Goal: Task Accomplishment & Management: Manage account settings

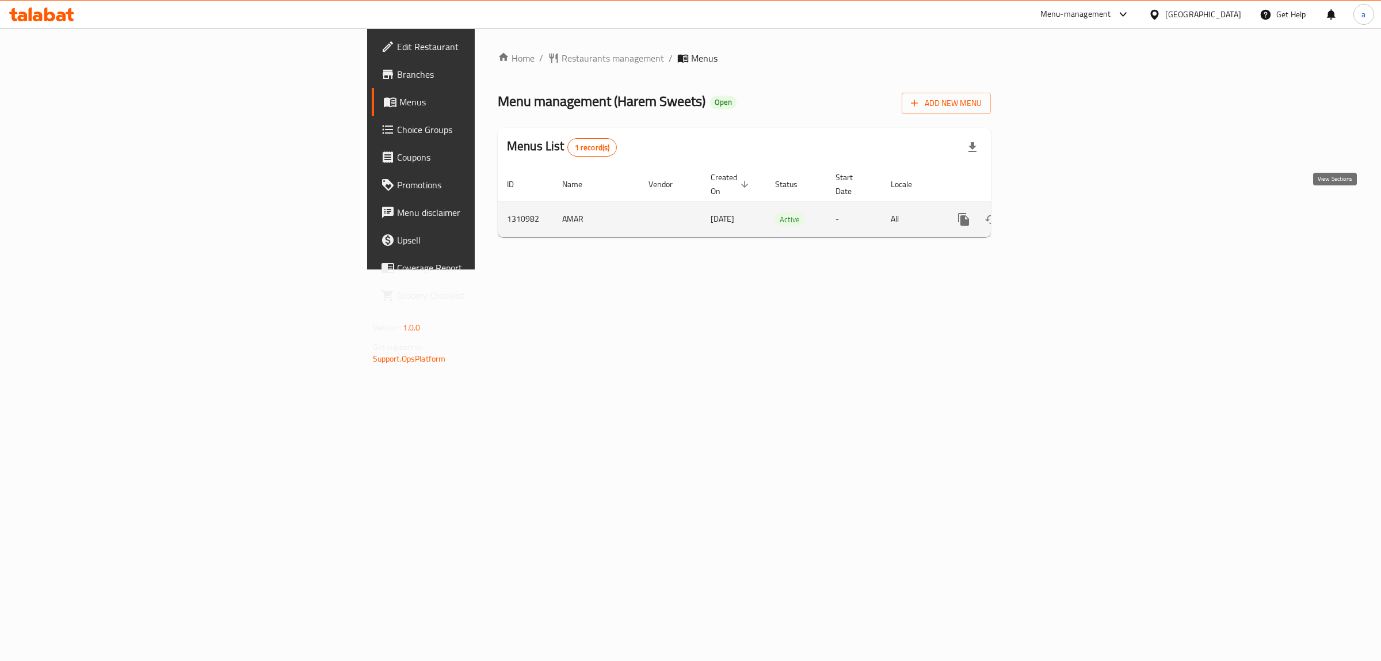
click at [1054, 213] on icon "enhanced table" at bounding box center [1047, 219] width 14 height 14
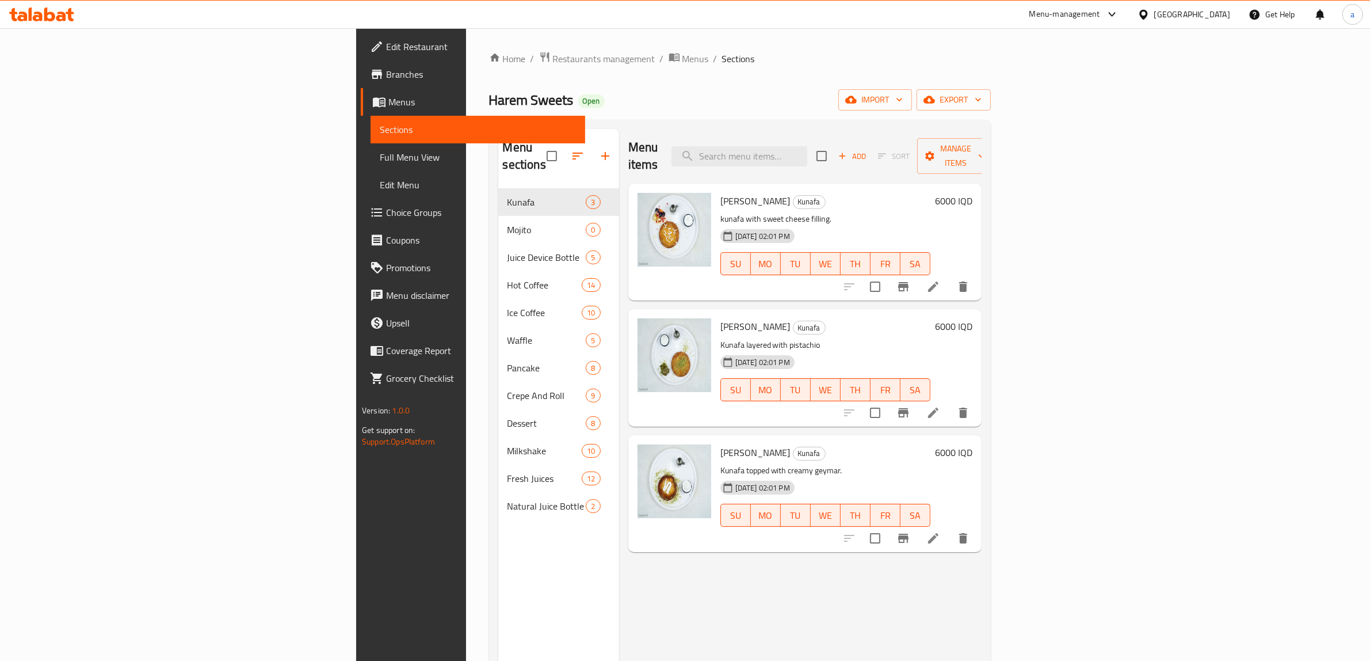
click at [380, 159] on span "Full Menu View" at bounding box center [478, 157] width 196 height 14
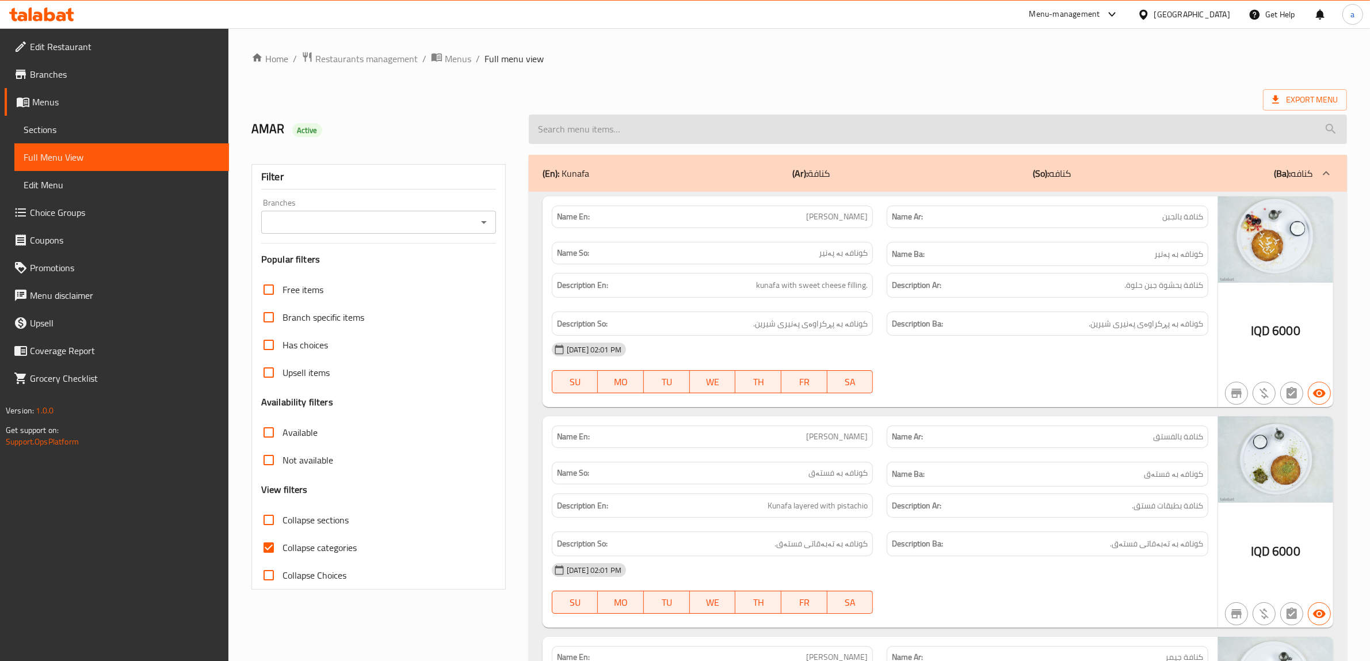
click at [872, 134] on input "search" at bounding box center [938, 128] width 818 height 29
paste input "777091"
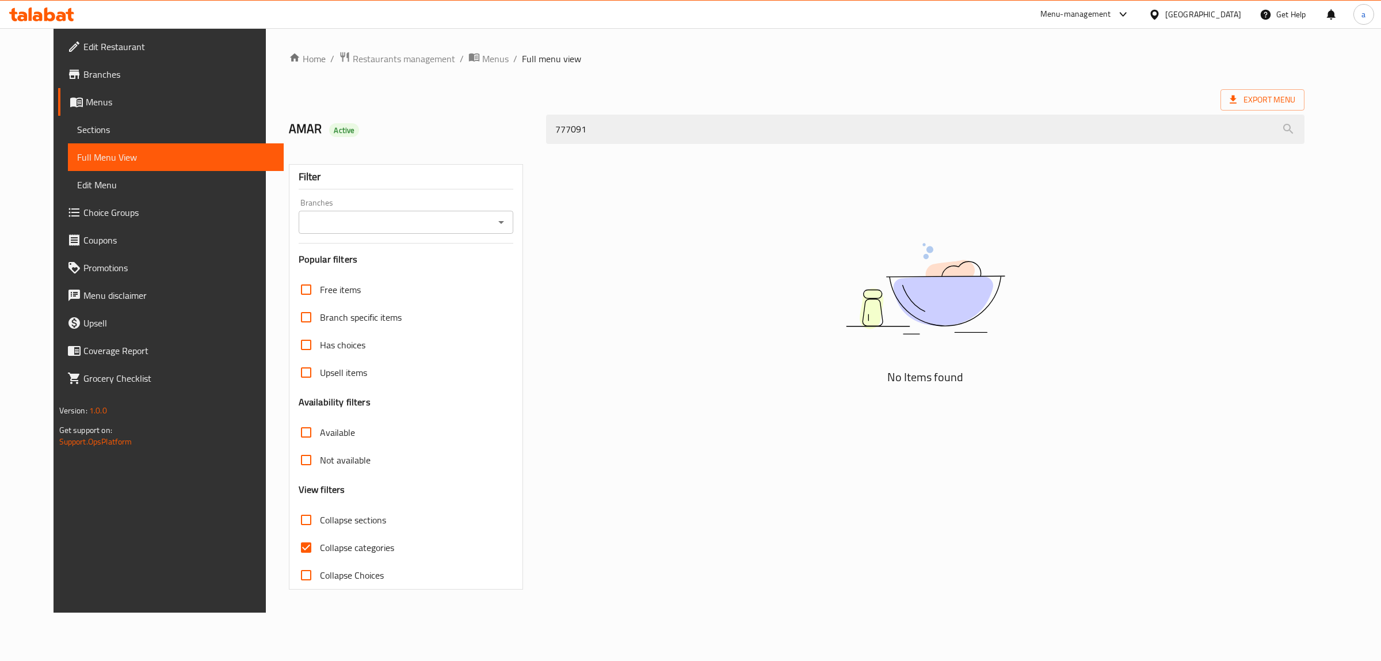
drag, startPoint x: 867, startPoint y: 140, endPoint x: 339, endPoint y: 189, distance: 529.9
click at [338, 189] on div "Home / Restaurants management / Menus / Full menu view Export Menu AMAR Active …" at bounding box center [797, 320] width 1016 height 538
paste input "بقلاوة فستق"
type input "ب"
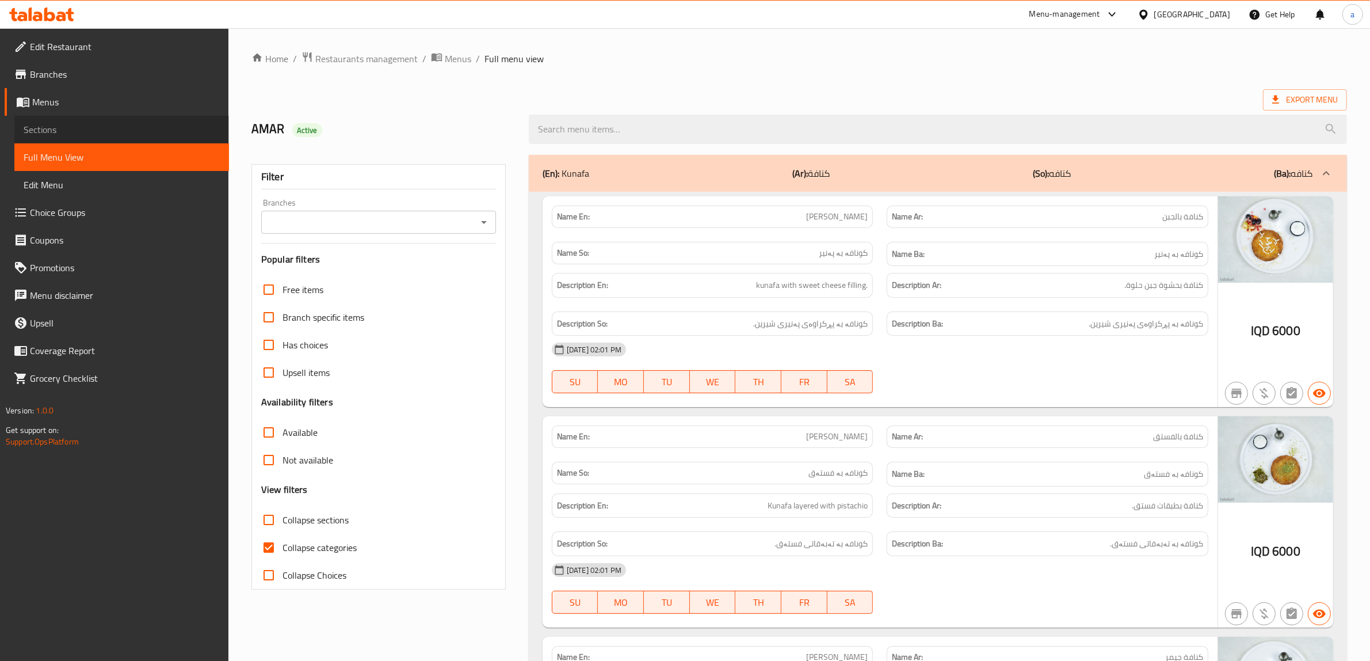
click at [68, 133] on span "Sections" at bounding box center [122, 130] width 196 height 14
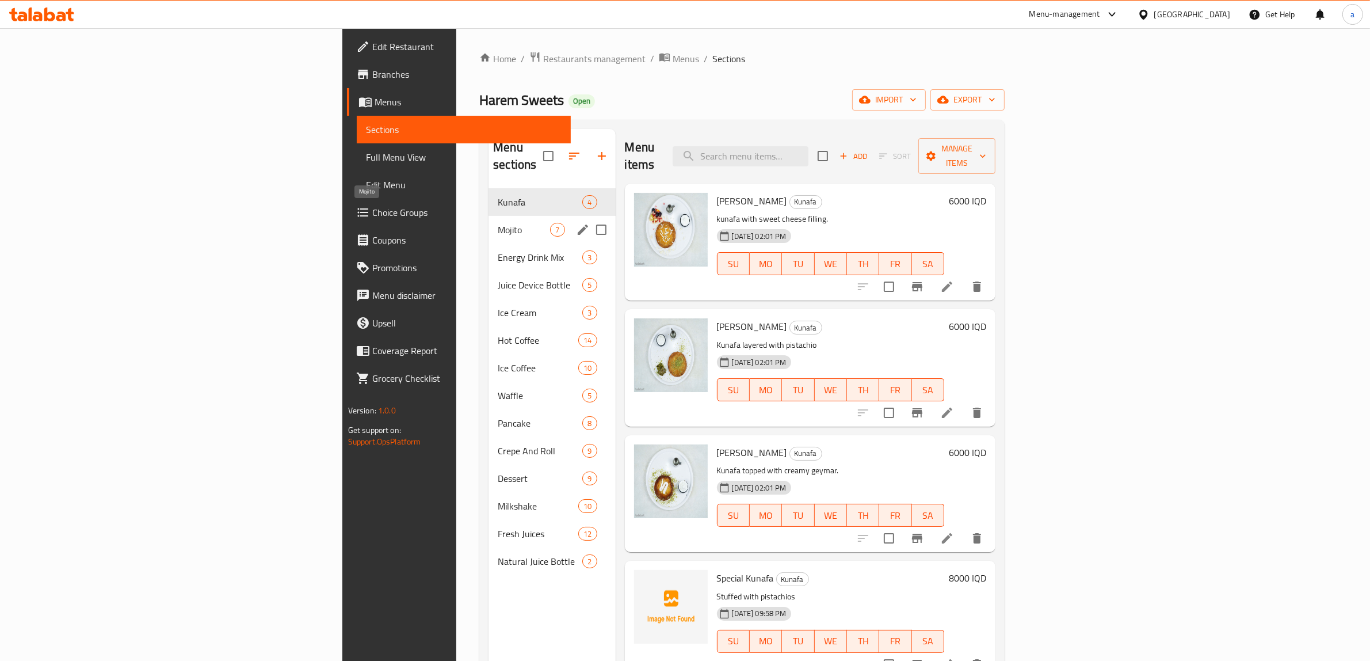
click at [498, 223] on span "Mojito" at bounding box center [524, 230] width 52 height 14
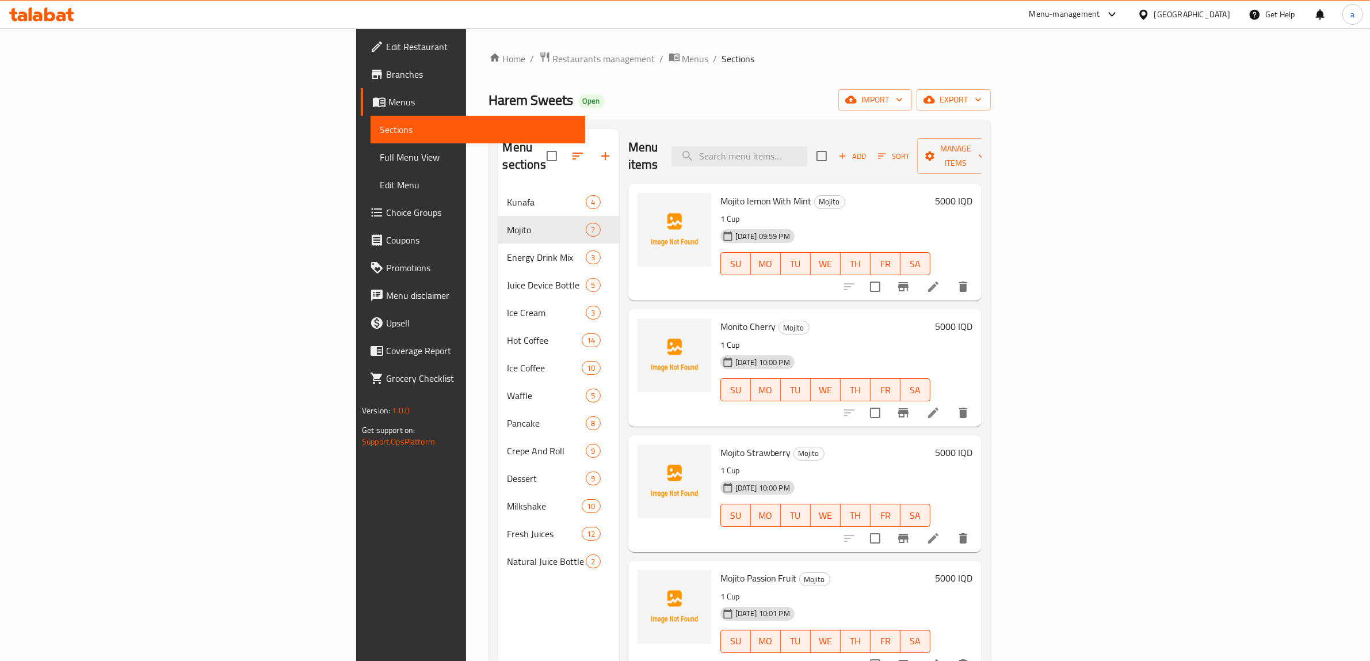
click at [868, 150] on span "Add" at bounding box center [852, 156] width 31 height 13
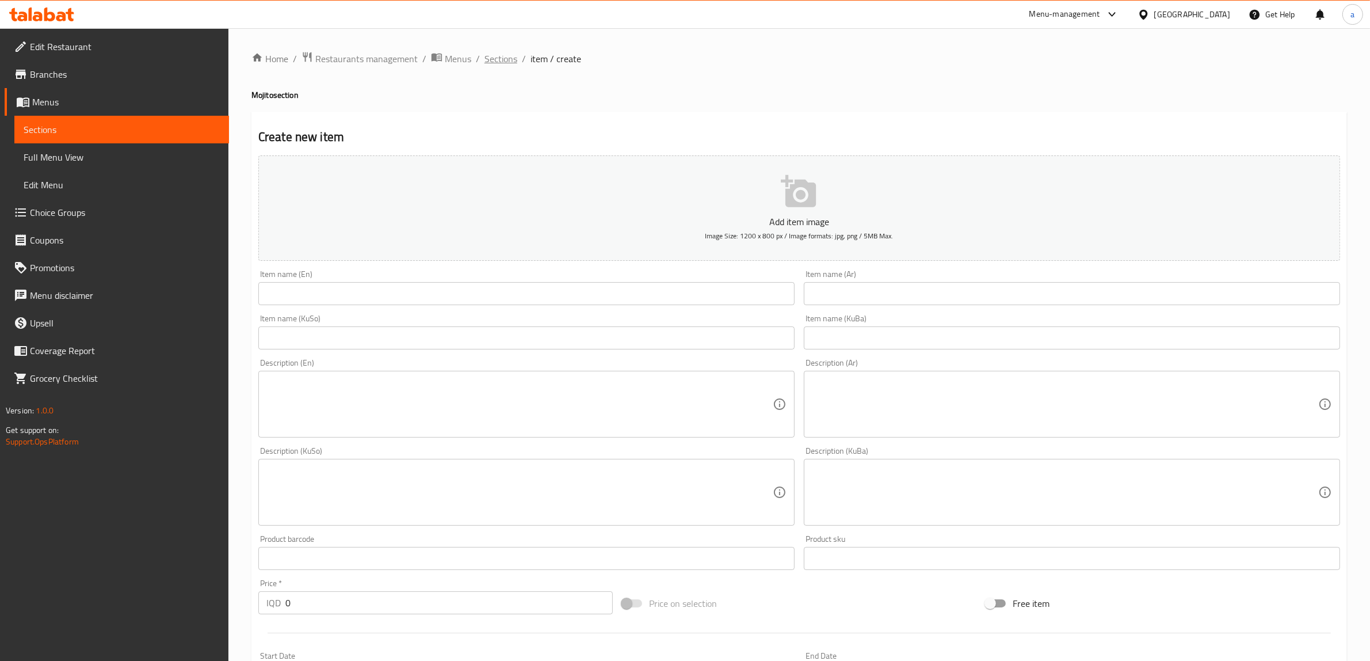
click at [499, 53] on span "Sections" at bounding box center [500, 59] width 33 height 14
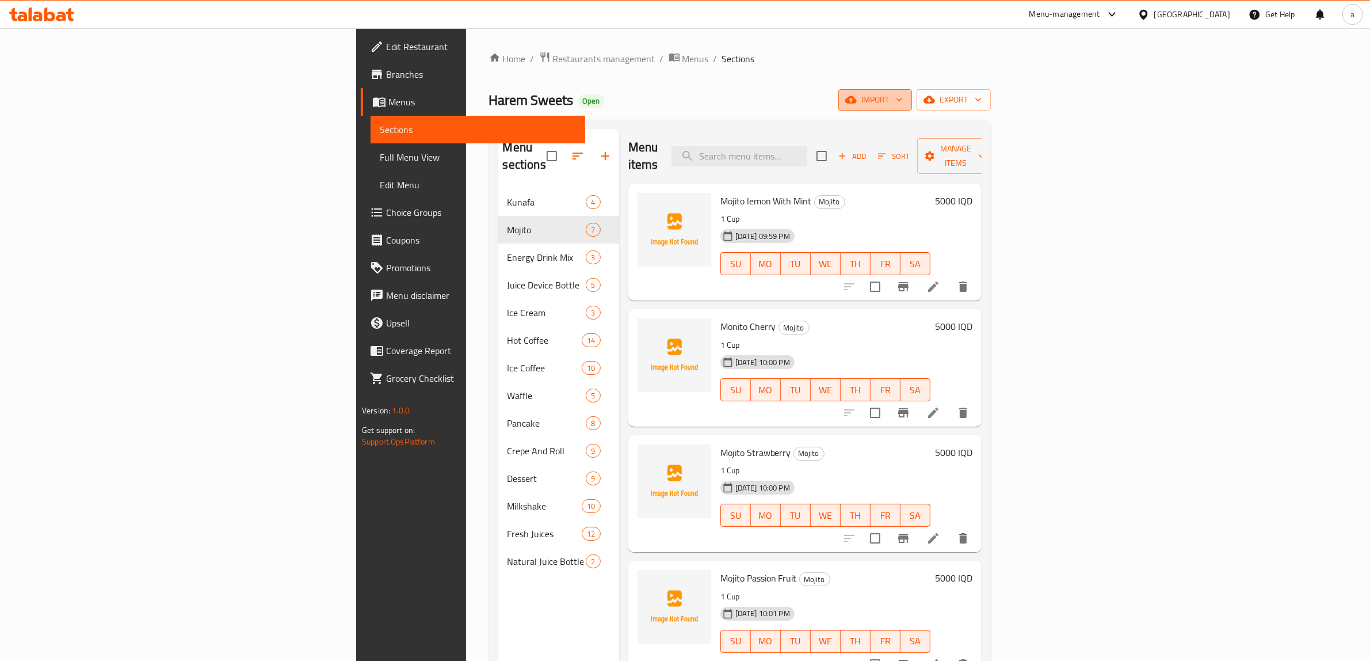
click at [912, 90] on button "import" at bounding box center [875, 99] width 74 height 21
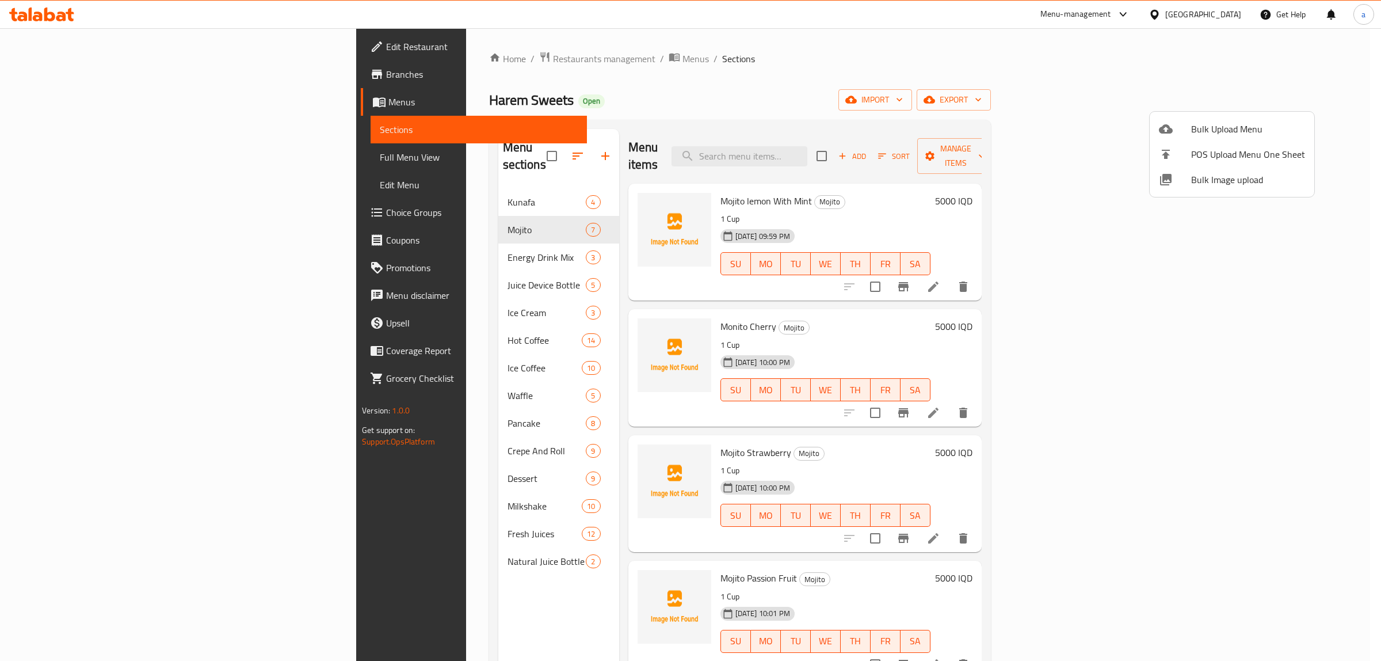
click at [1212, 114] on ul "Bulk Upload Menu POS Upload Menu One Sheet Bulk Image upload" at bounding box center [1232, 154] width 165 height 85
click at [1211, 122] on span "Bulk Upload Menu" at bounding box center [1248, 129] width 114 height 14
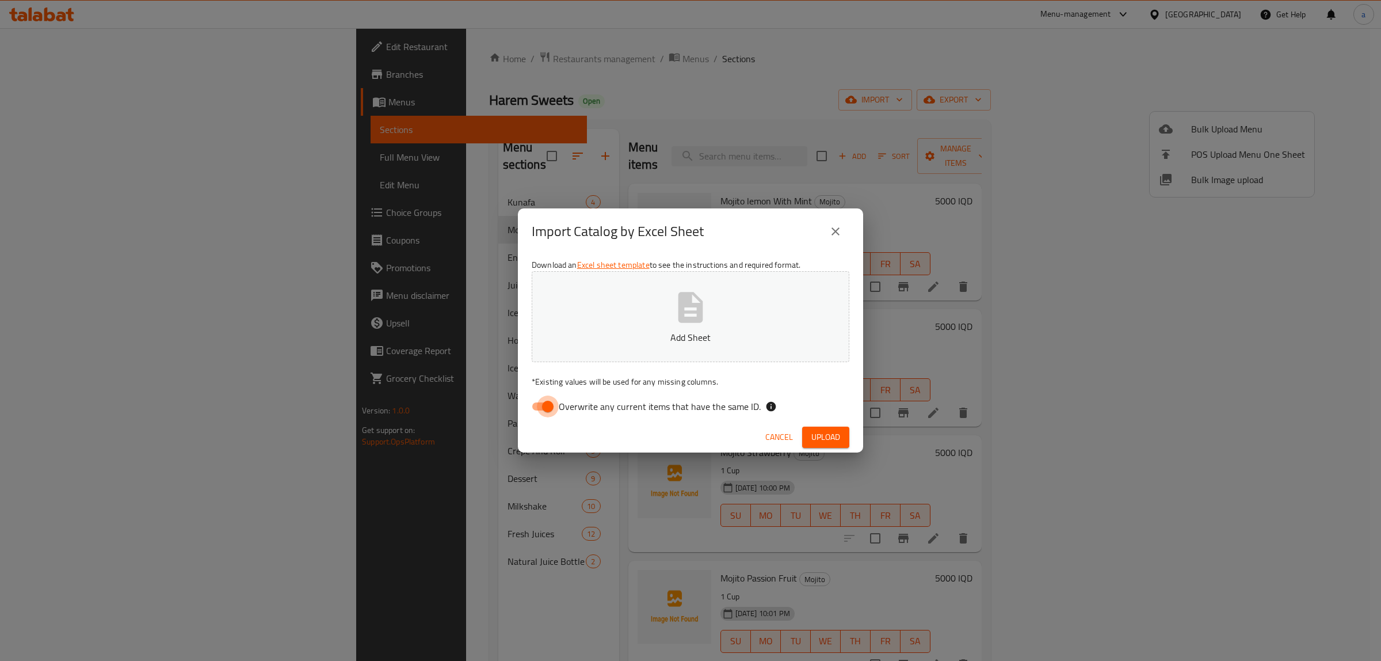
click at [535, 411] on input "Overwrite any current items that have the same ID." at bounding box center [548, 406] width 66 height 22
checkbox input "false"
click at [581, 354] on button "Add Sheet" at bounding box center [691, 316] width 318 height 91
click at [832, 233] on icon "close" at bounding box center [836, 231] width 14 height 14
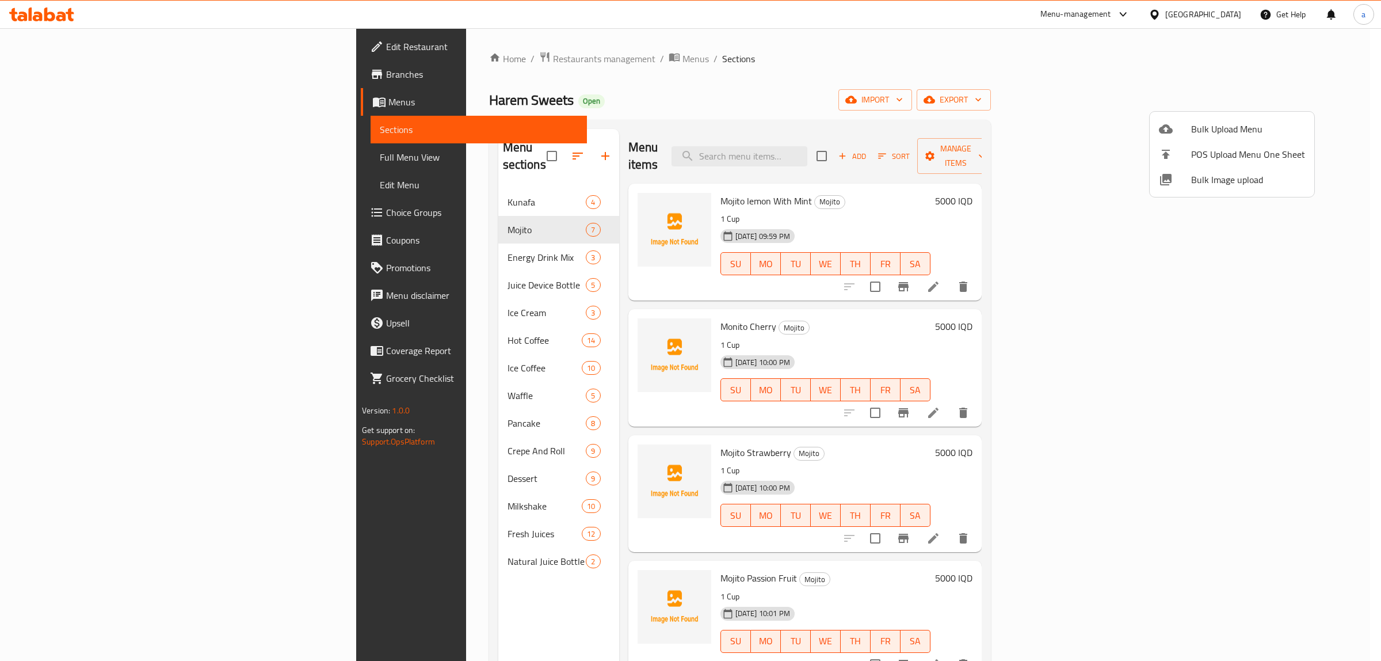
drag, startPoint x: 974, startPoint y: 162, endPoint x: 990, endPoint y: 159, distance: 15.8
click at [974, 162] on div at bounding box center [690, 330] width 1381 height 661
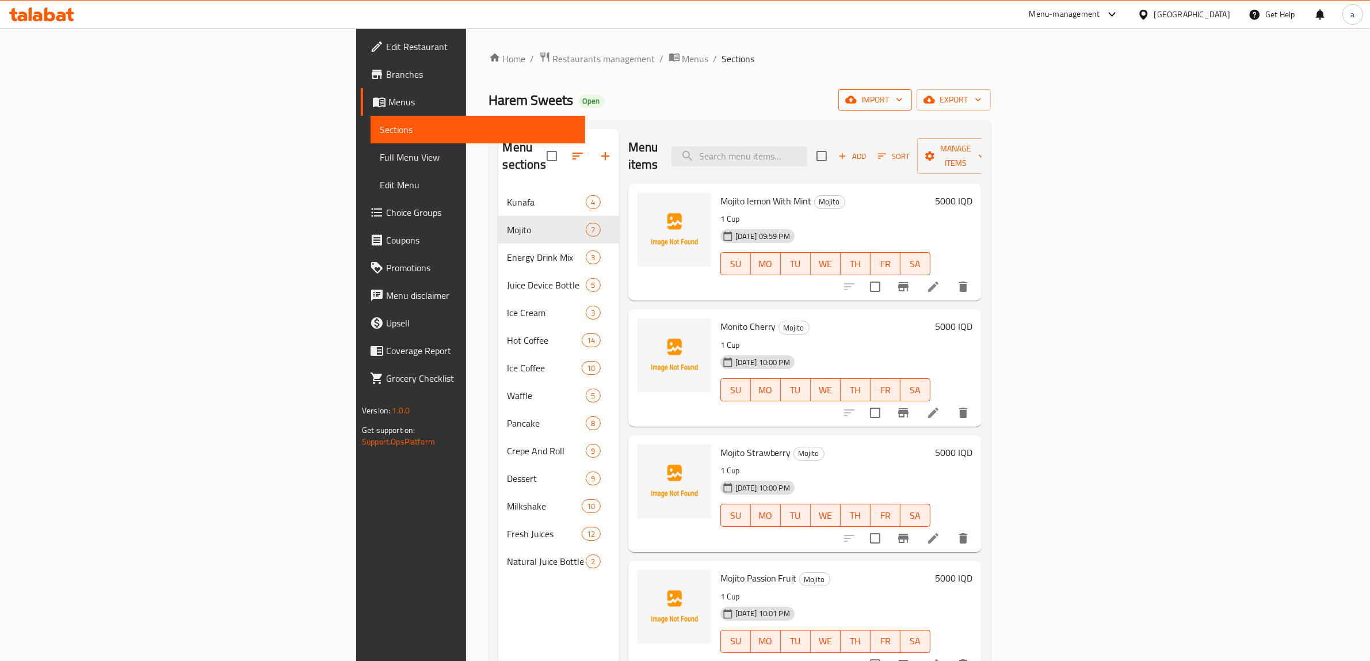
click at [857, 104] on icon "button" at bounding box center [851, 100] width 12 height 12
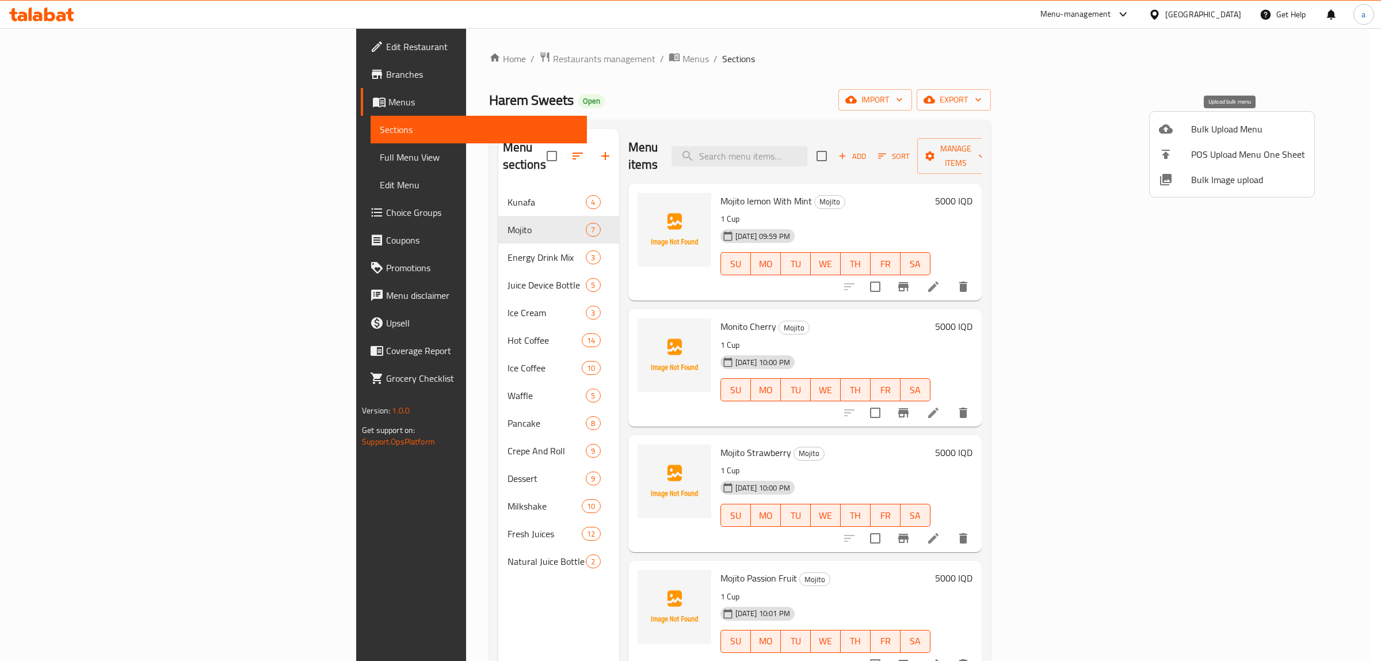
click at [1194, 133] on span "Bulk Upload Menu" at bounding box center [1248, 129] width 114 height 14
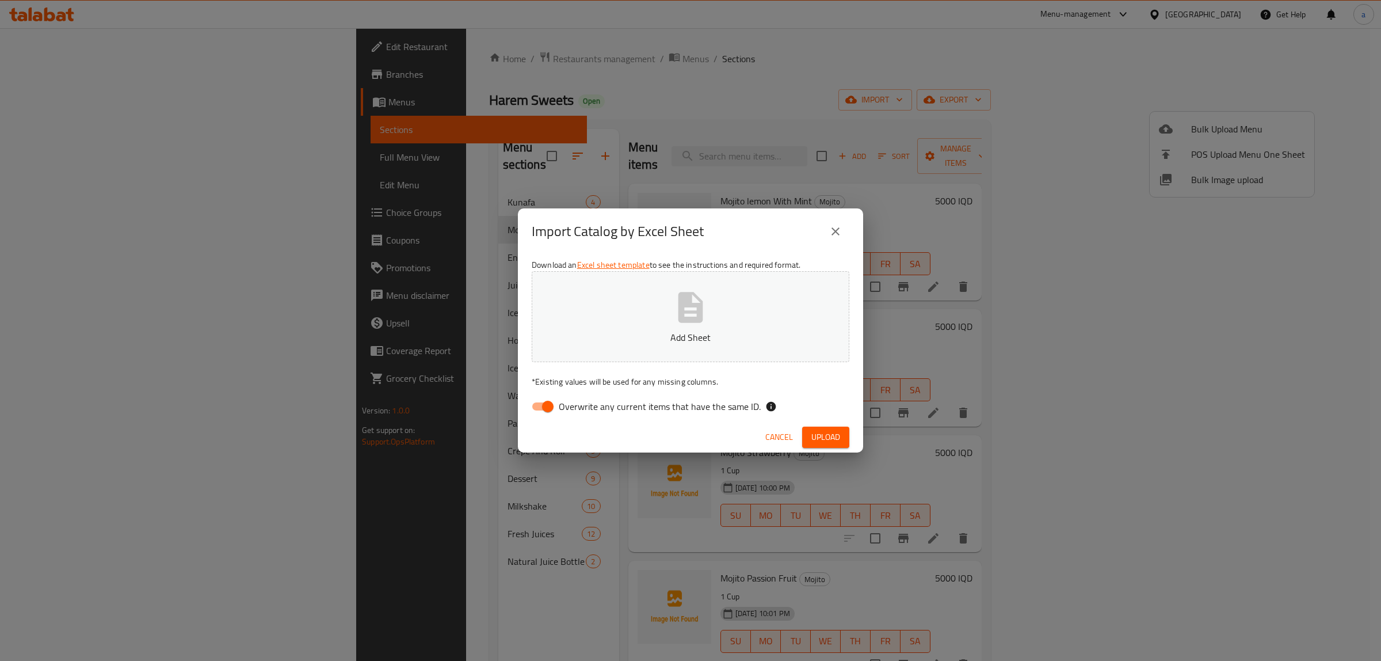
click at [574, 343] on p "Add Sheet" at bounding box center [690, 337] width 282 height 14
click at [542, 399] on input "Overwrite any current items that have the same ID." at bounding box center [548, 406] width 66 height 22
checkbox input "false"
click at [819, 430] on span "Upload" at bounding box center [825, 437] width 29 height 14
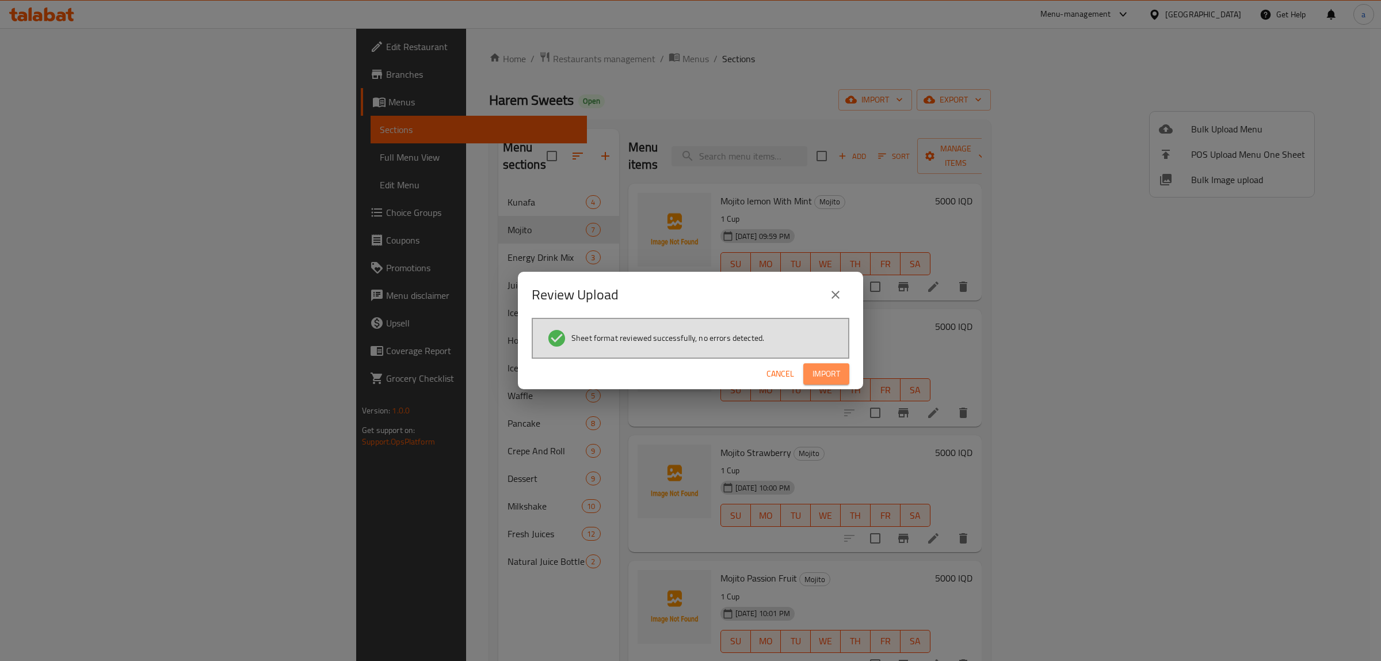
click at [841, 368] on button "Import" at bounding box center [826, 373] width 46 height 21
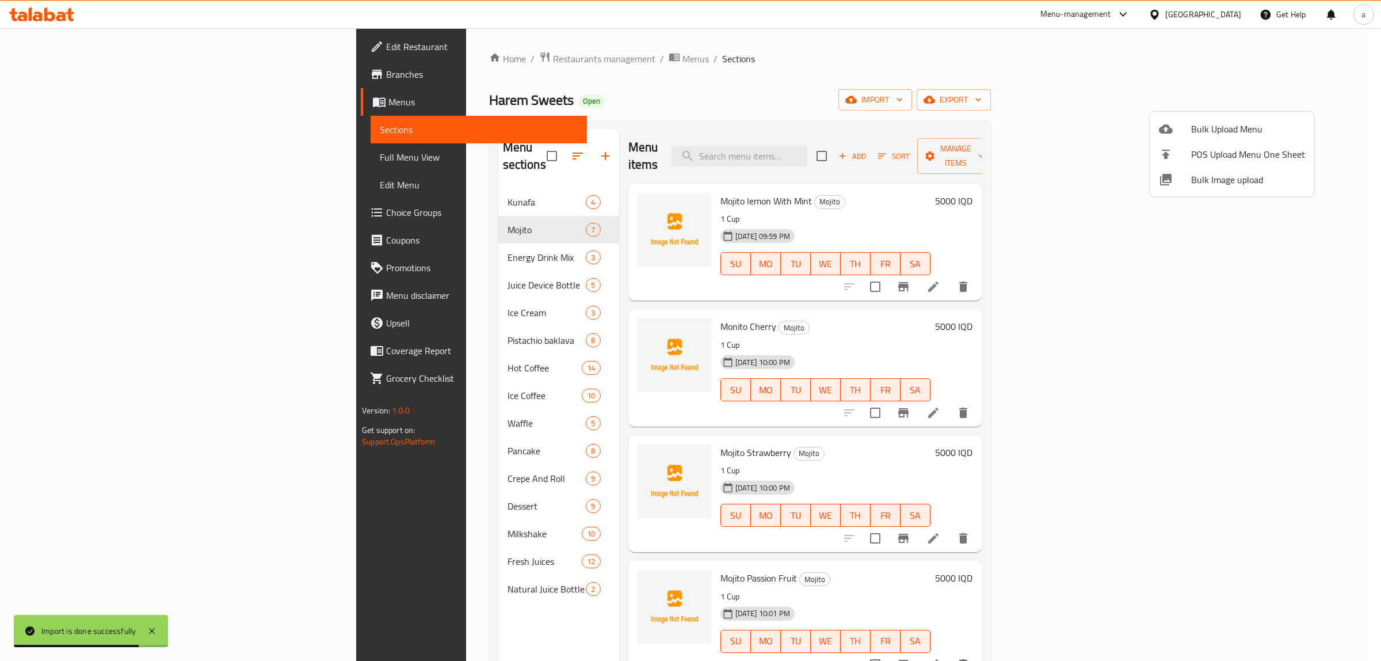
click at [306, 328] on div at bounding box center [690, 330] width 1381 height 661
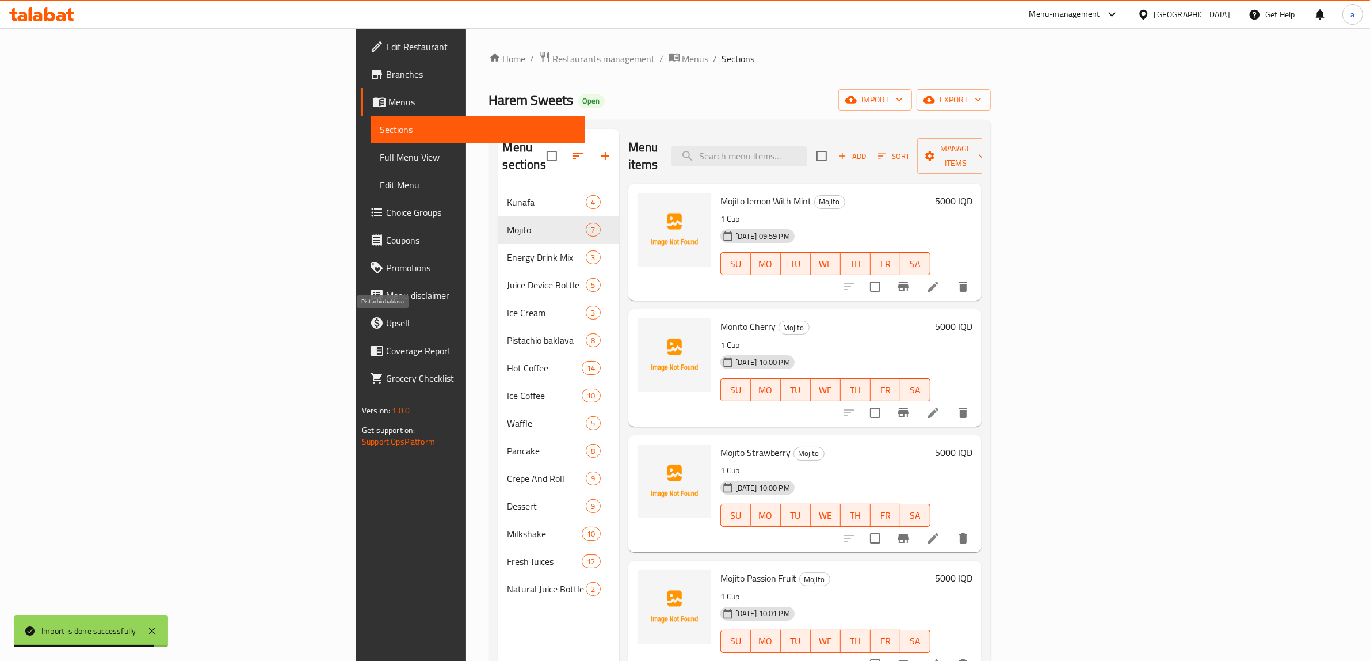
click at [507, 333] on span "Pistachio baklava" at bounding box center [546, 340] width 79 height 14
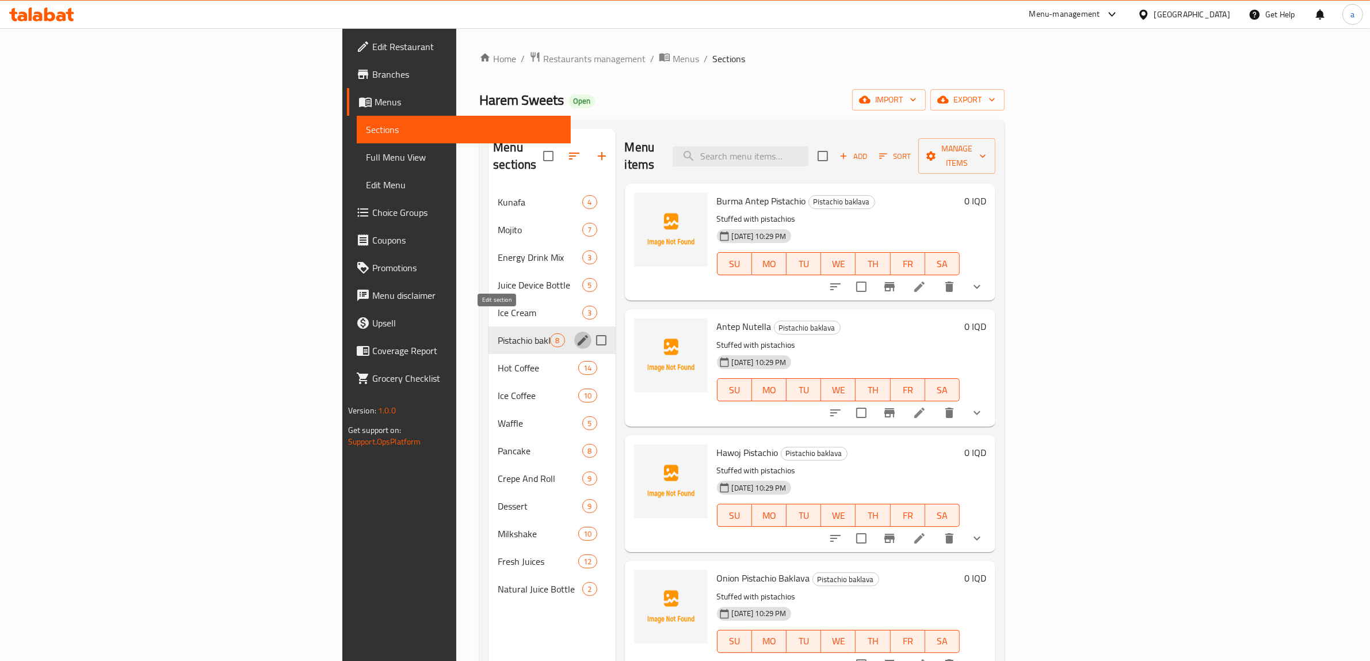
click at [576, 333] on icon "edit" at bounding box center [583, 340] width 14 height 14
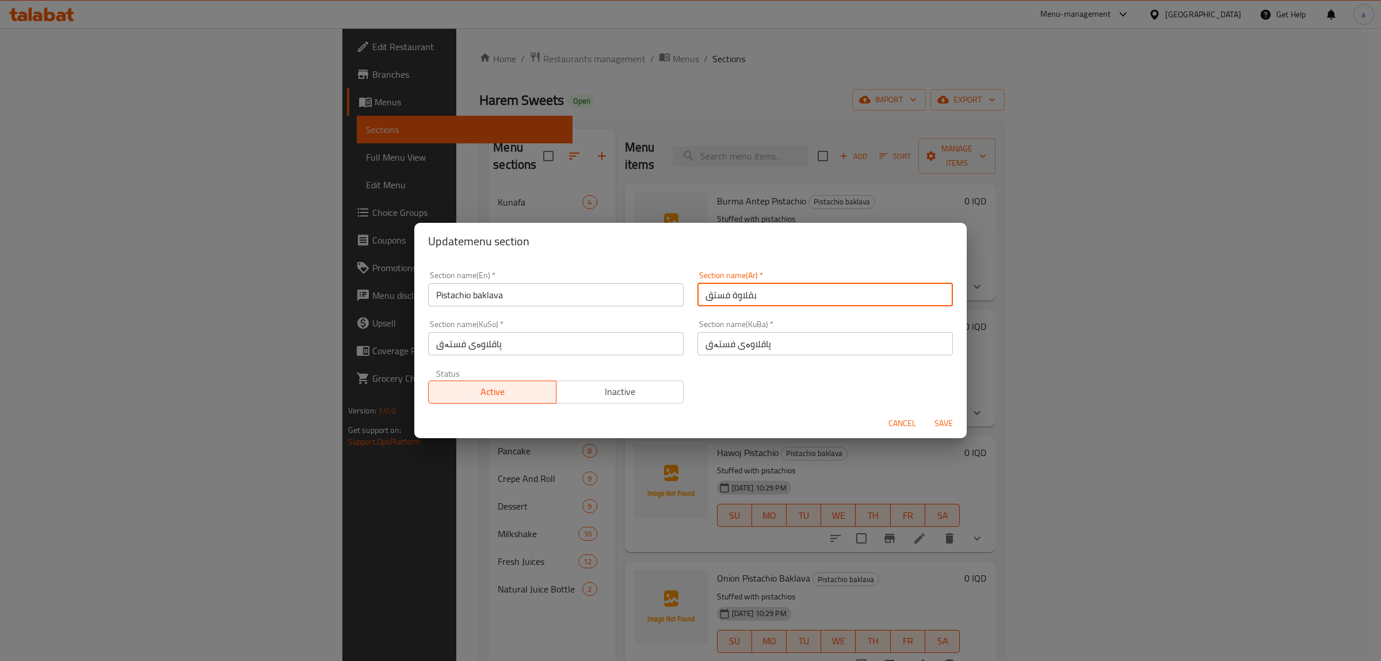
drag, startPoint x: 837, startPoint y: 296, endPoint x: 631, endPoint y: 286, distance: 206.2
click at [631, 286] on div "Section name(En)   * Pistachio baklava Section name(En) * Section name(Ar)   * …" at bounding box center [690, 337] width 539 height 146
click at [83, 203] on div "Update menu section Section name(En)   * Pistachio baklava Section name(En) * S…" at bounding box center [690, 330] width 1381 height 661
click at [81, 170] on div "Update menu section Section name(En)   * Pistachio baklava Section name(En) * S…" at bounding box center [690, 330] width 1381 height 661
click at [900, 418] on span "Cancel" at bounding box center [902, 423] width 28 height 14
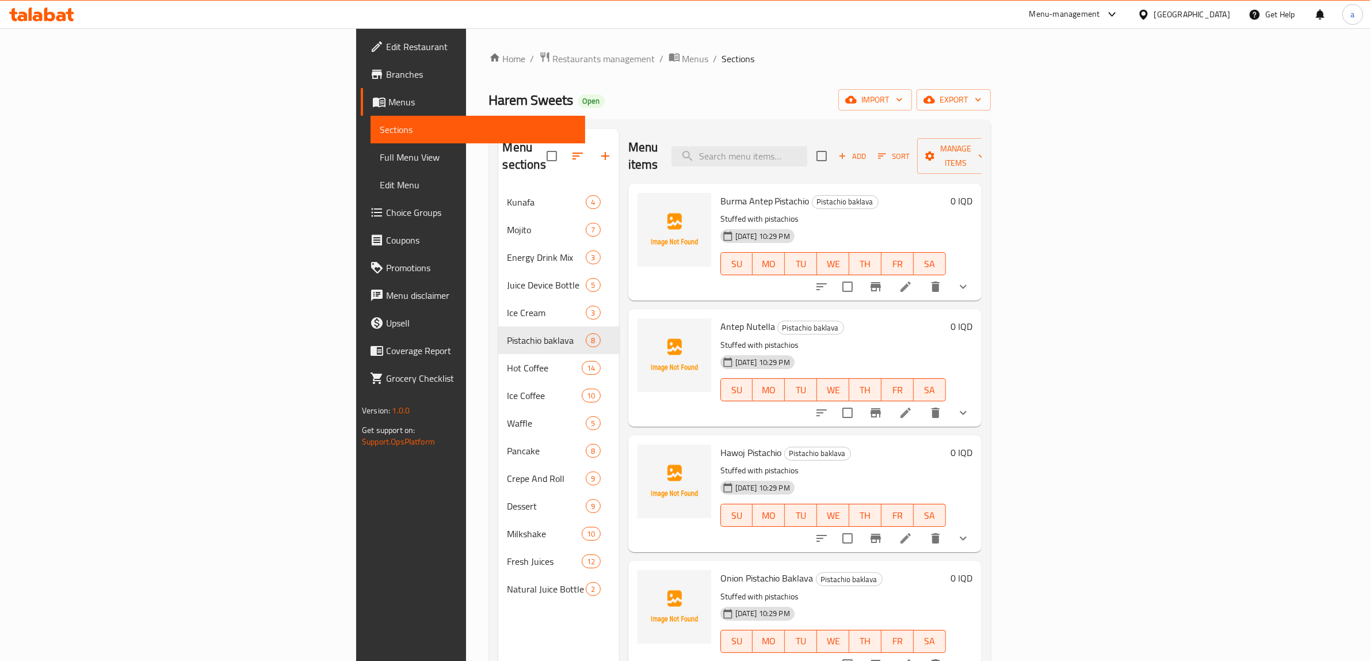
click at [380, 155] on span "Full Menu View" at bounding box center [478, 157] width 196 height 14
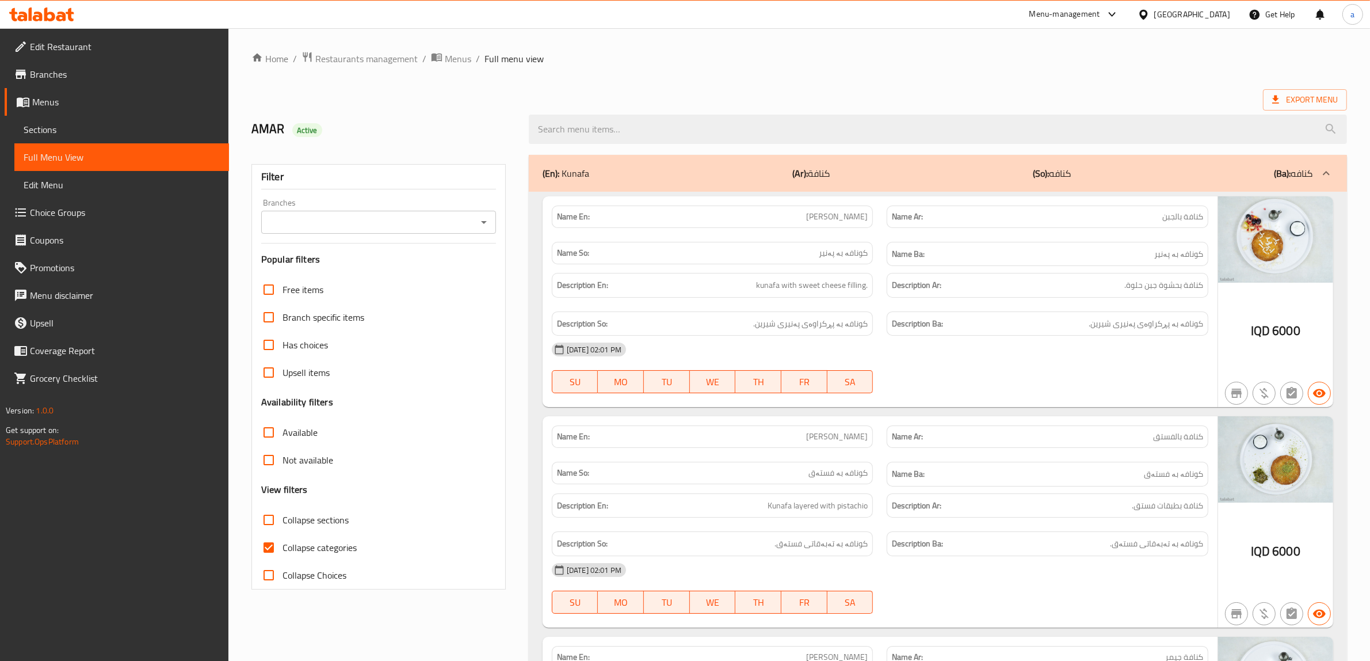
click at [266, 539] on input "Collapse categories" at bounding box center [269, 547] width 28 height 28
checkbox input "false"
click at [456, 211] on div "Branches" at bounding box center [378, 222] width 235 height 23
click at [482, 223] on icon "Open" at bounding box center [484, 222] width 6 height 3
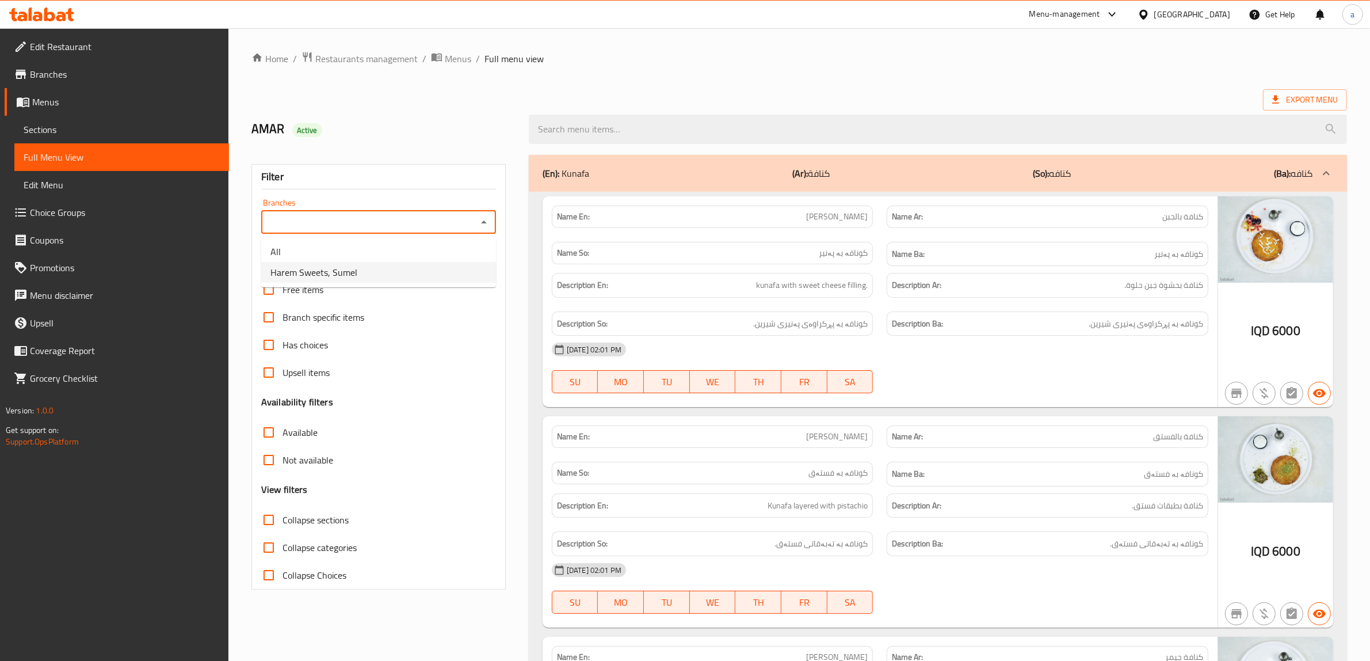
click at [388, 270] on li "Harem Sweets, Sumel" at bounding box center [378, 272] width 235 height 21
type input "Harem Sweets, Sumel"
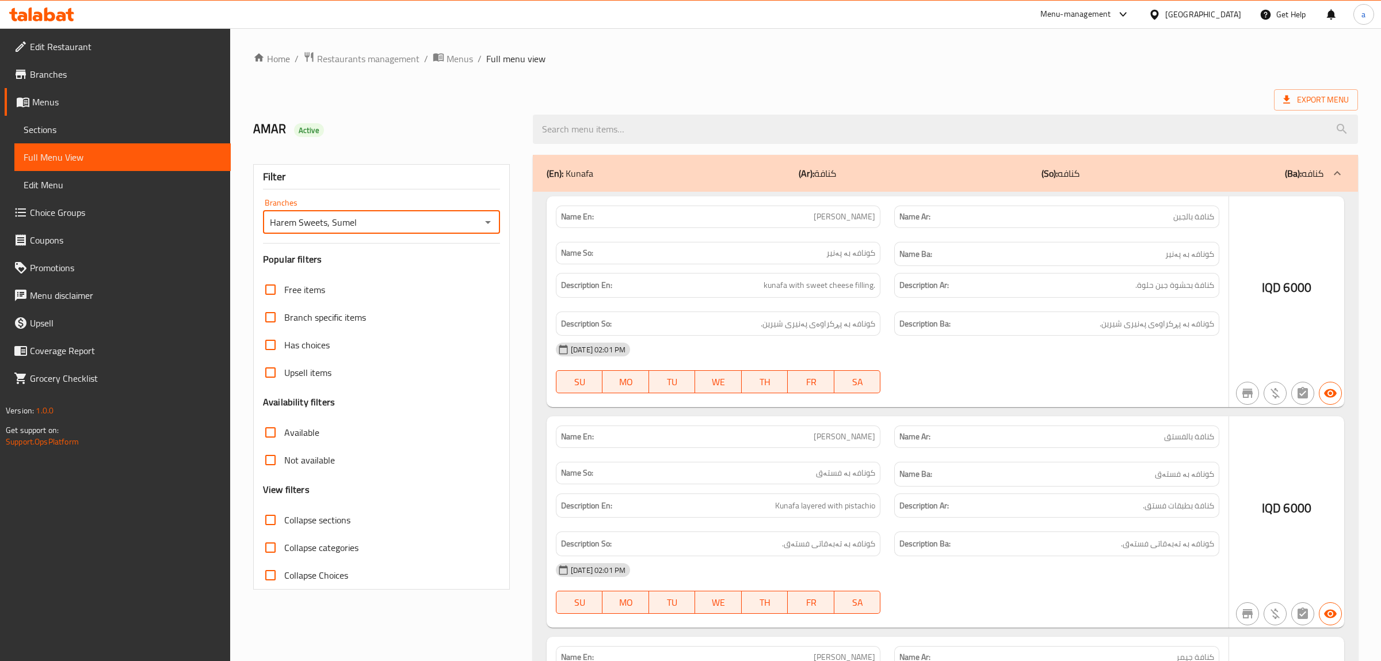
click at [265, 518] on div at bounding box center [690, 330] width 1381 height 661
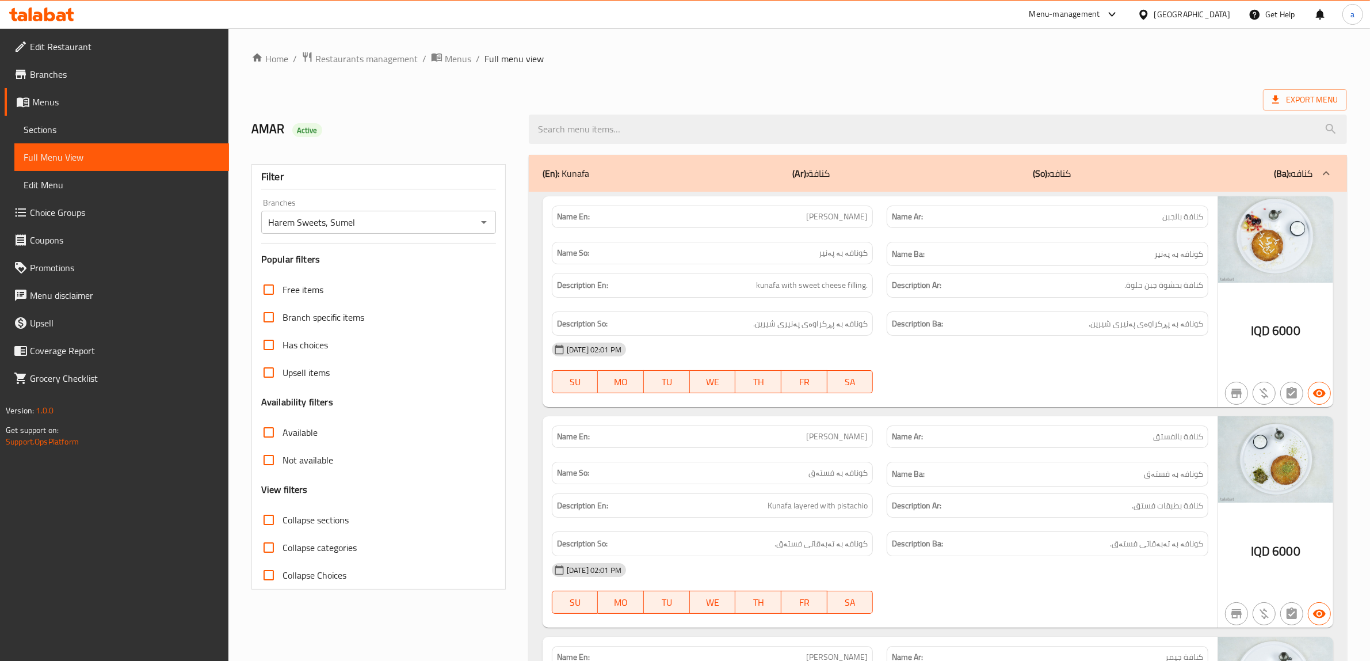
click at [265, 524] on input "Collapse sections" at bounding box center [269, 520] width 28 height 28
checkbox input "true"
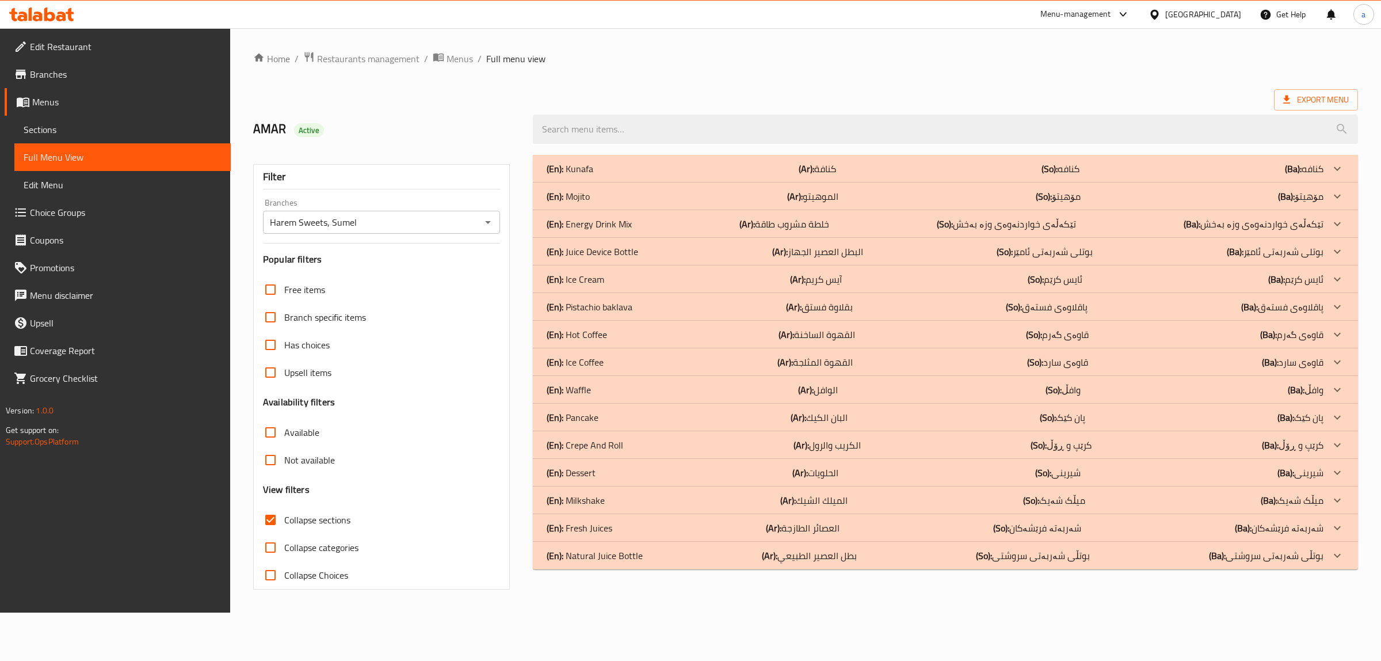
click at [616, 303] on p "(En): Pistachio baklava" at bounding box center [590, 307] width 86 height 14
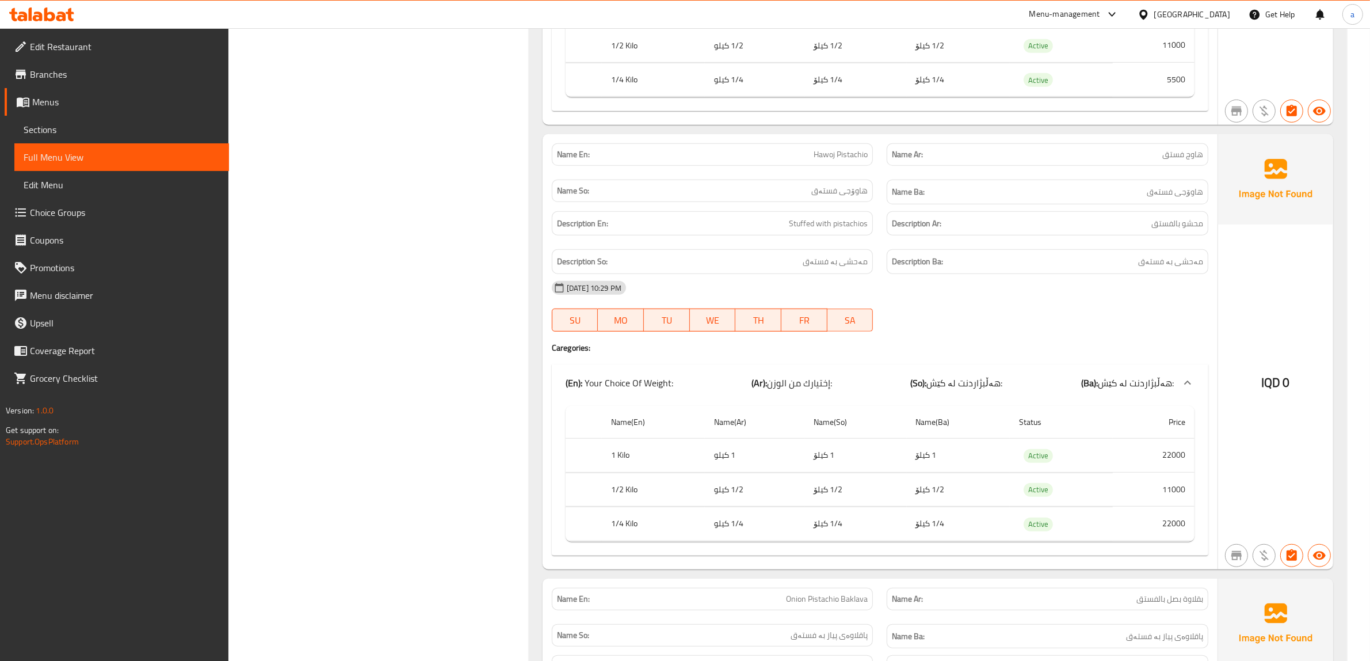
scroll to position [1079, 0]
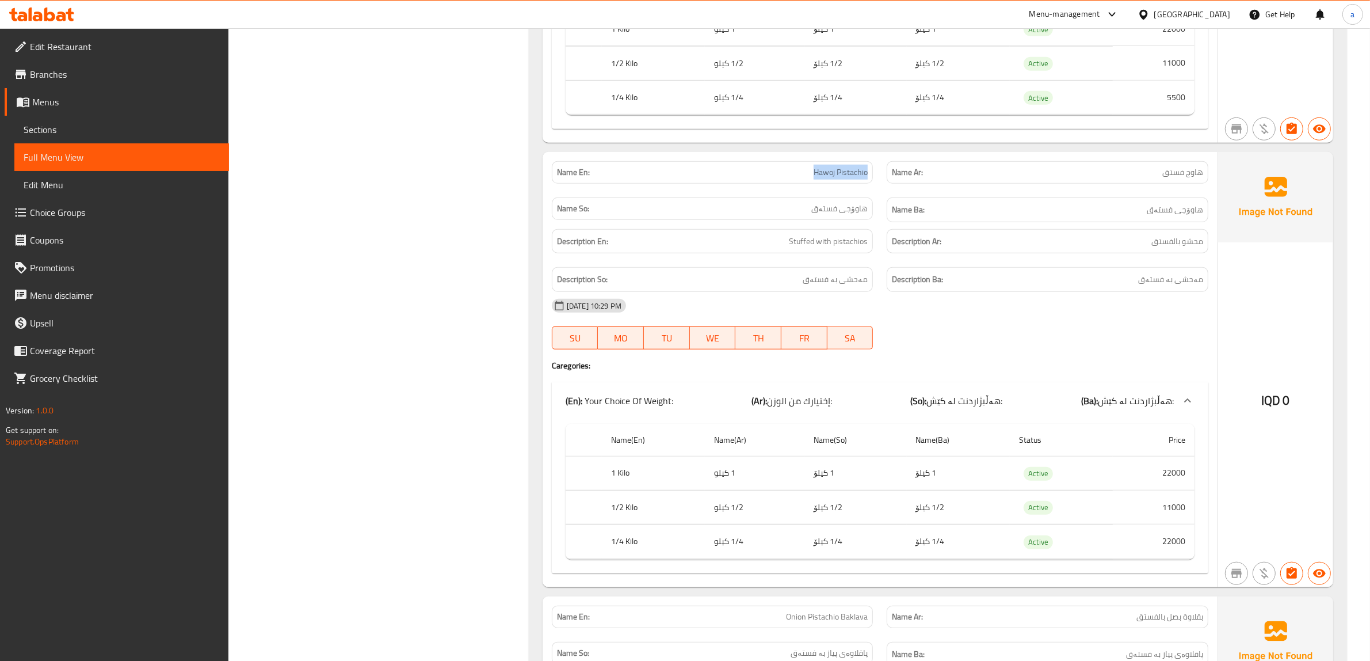
drag, startPoint x: 801, startPoint y: 174, endPoint x: 873, endPoint y: 176, distance: 71.9
click at [873, 176] on div "Name En: [PERSON_NAME]" at bounding box center [713, 172] width 322 height 22
copy span "Hawoj Pistachio"
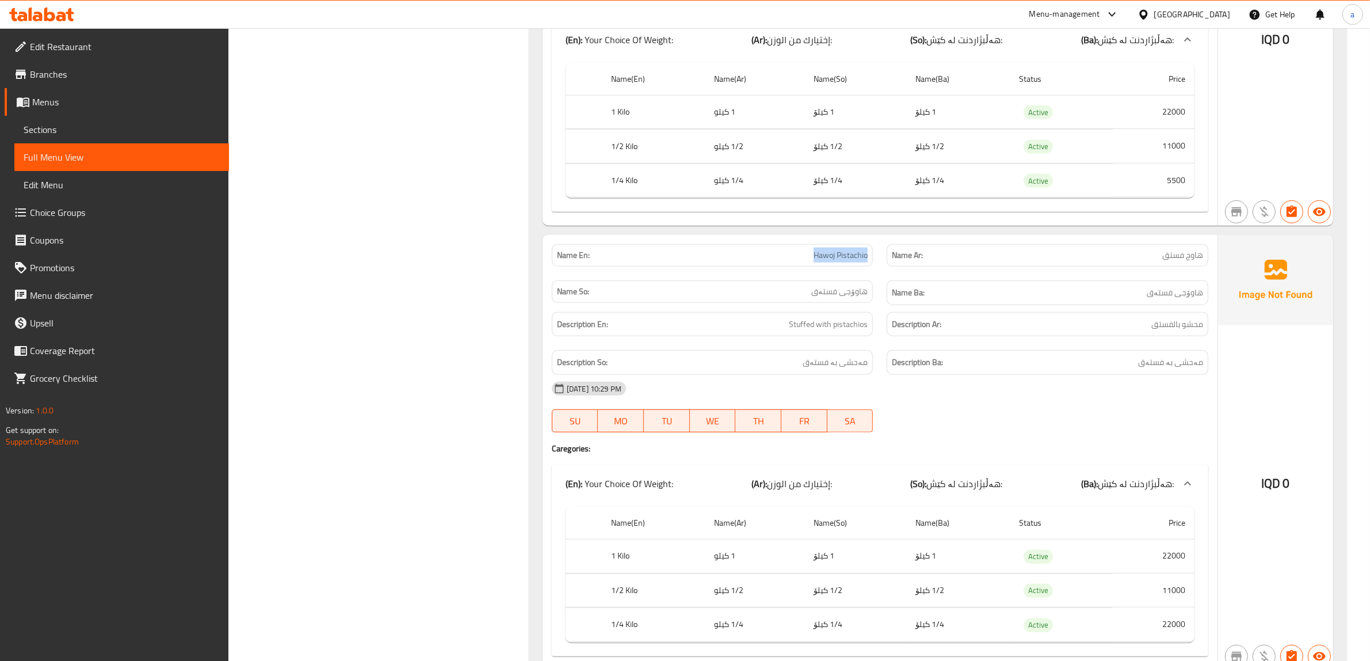
scroll to position [926, 0]
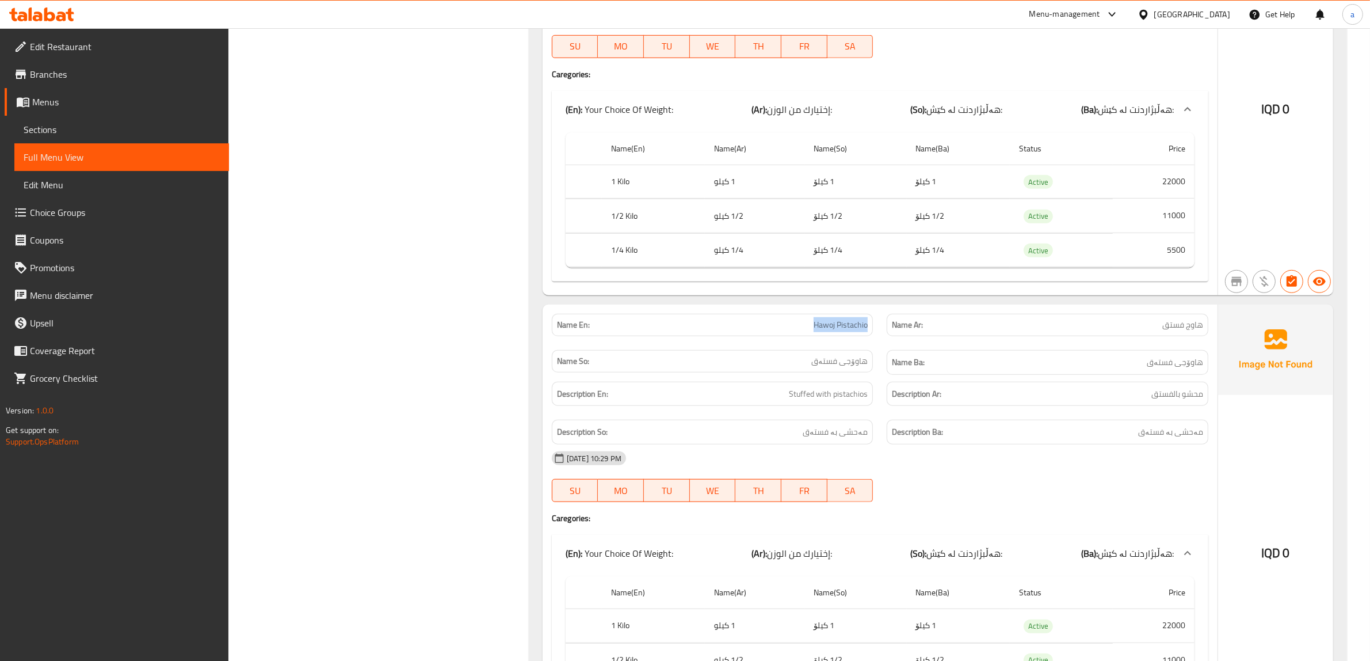
click at [124, 121] on link "Sections" at bounding box center [121, 130] width 215 height 28
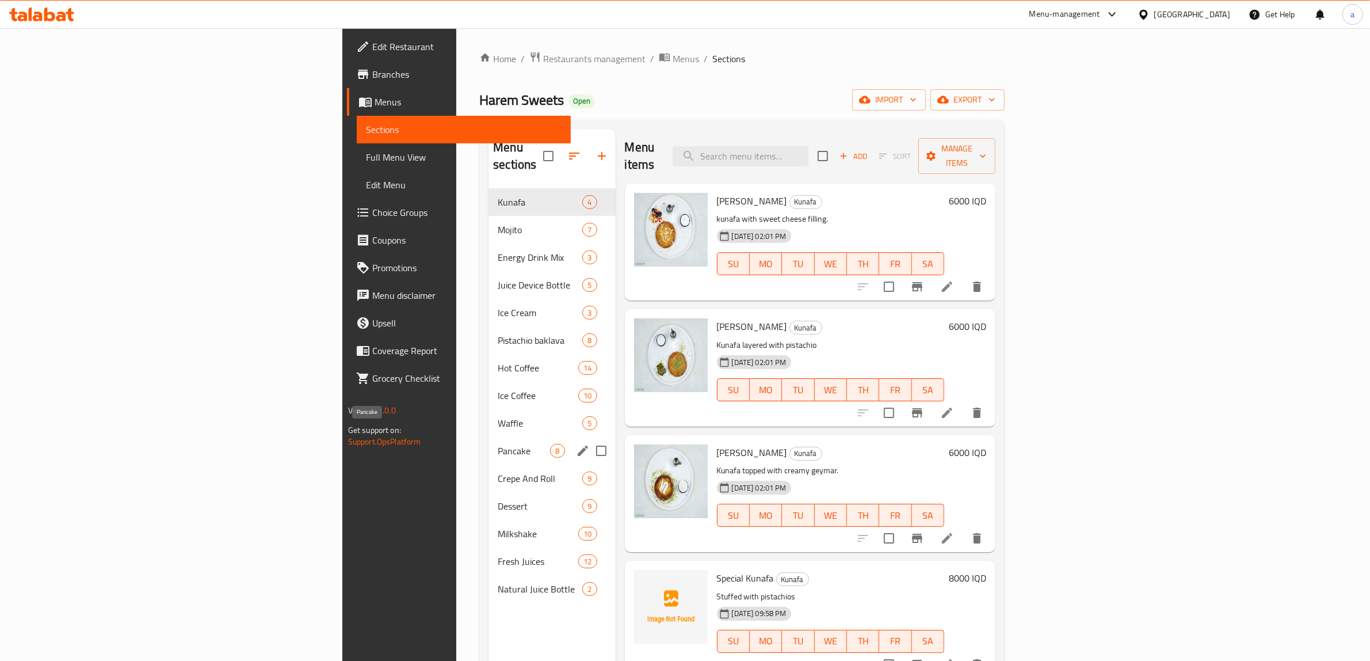
click at [498, 444] on span "Pancake" at bounding box center [524, 451] width 52 height 14
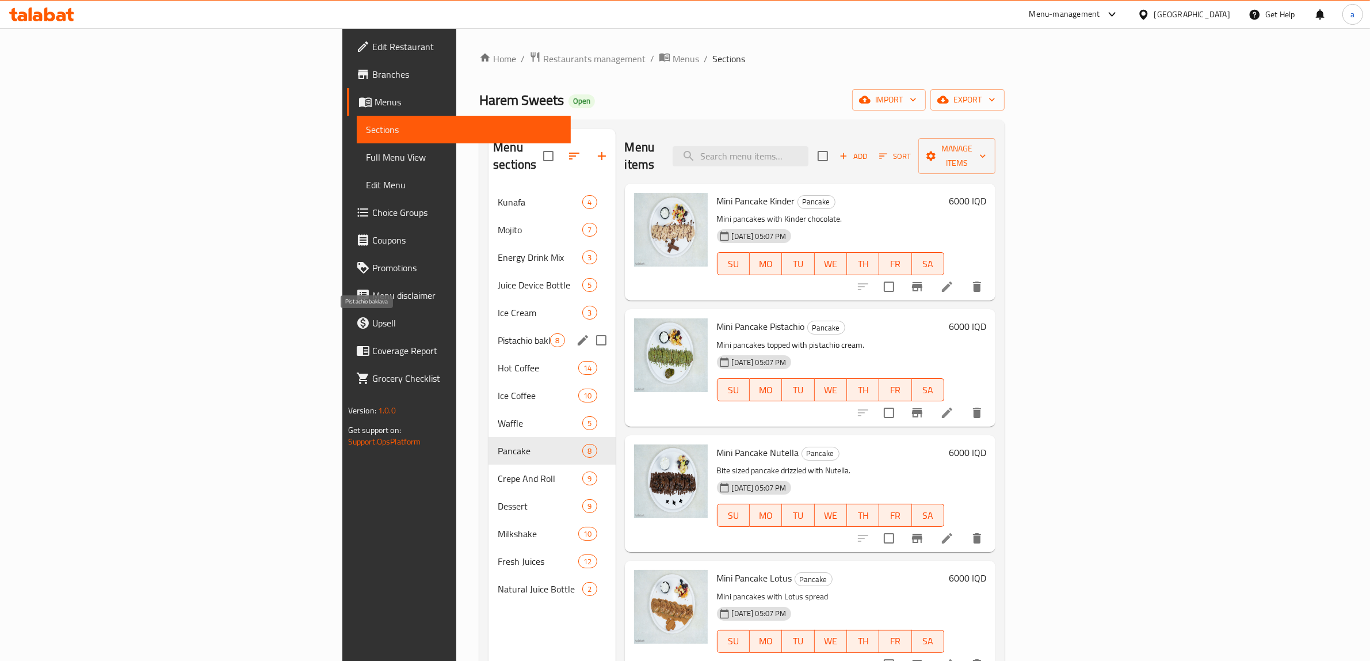
click at [498, 333] on span "Pistachio baklava" at bounding box center [524, 340] width 52 height 14
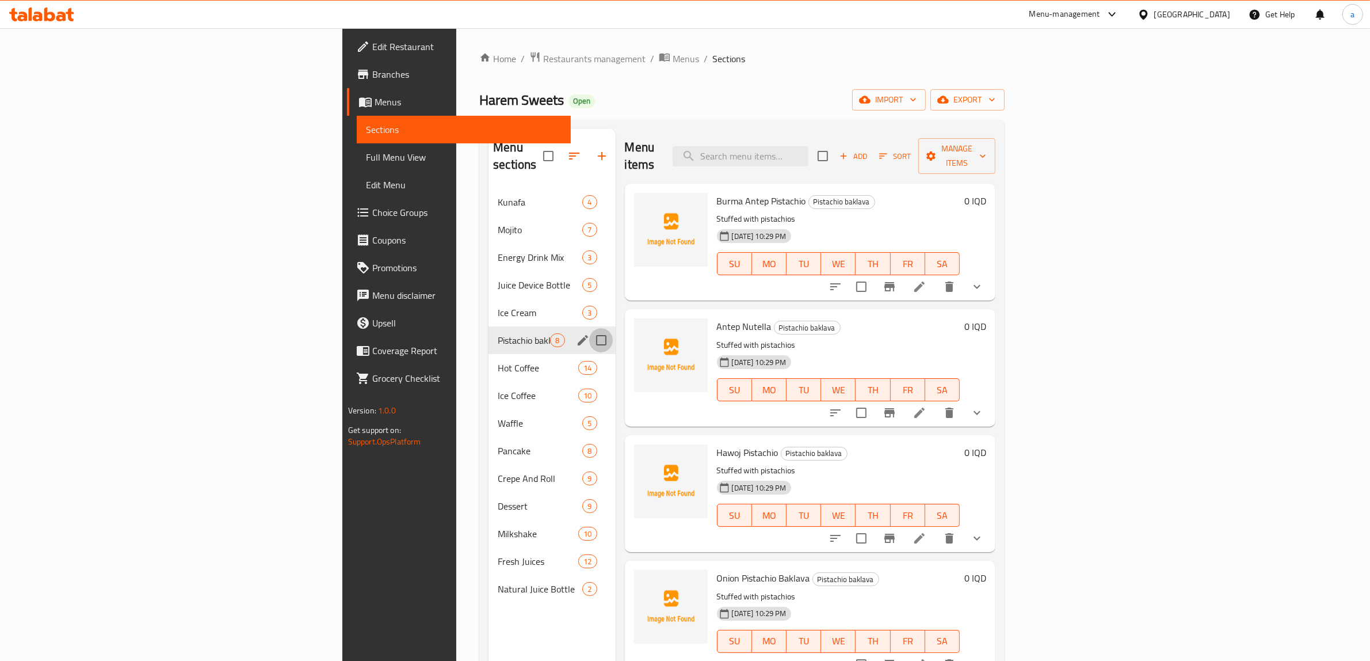
click at [589, 328] on input "Menu sections" at bounding box center [601, 340] width 24 height 24
checkbox input "true"
click at [554, 142] on button "button" at bounding box center [568, 156] width 28 height 28
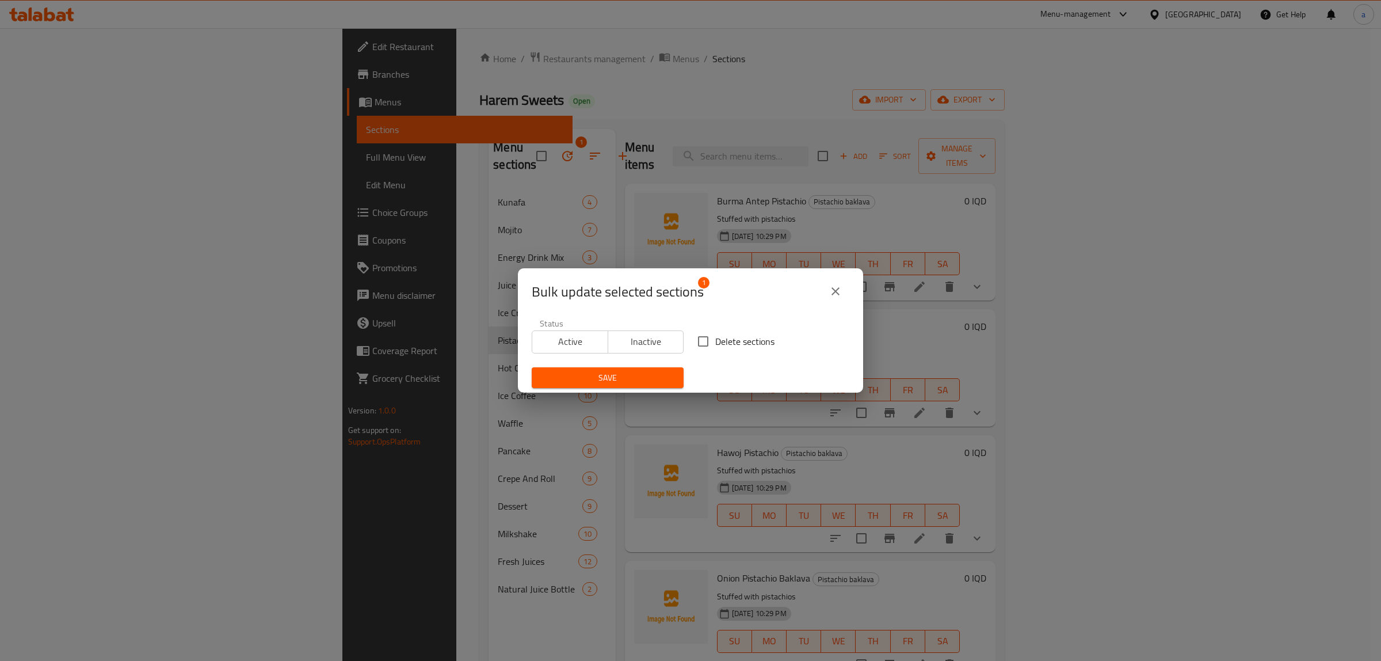
click at [706, 338] on input "Delete sections" at bounding box center [703, 341] width 24 height 24
checkbox input "true"
click at [648, 373] on span "Save" at bounding box center [607, 378] width 133 height 14
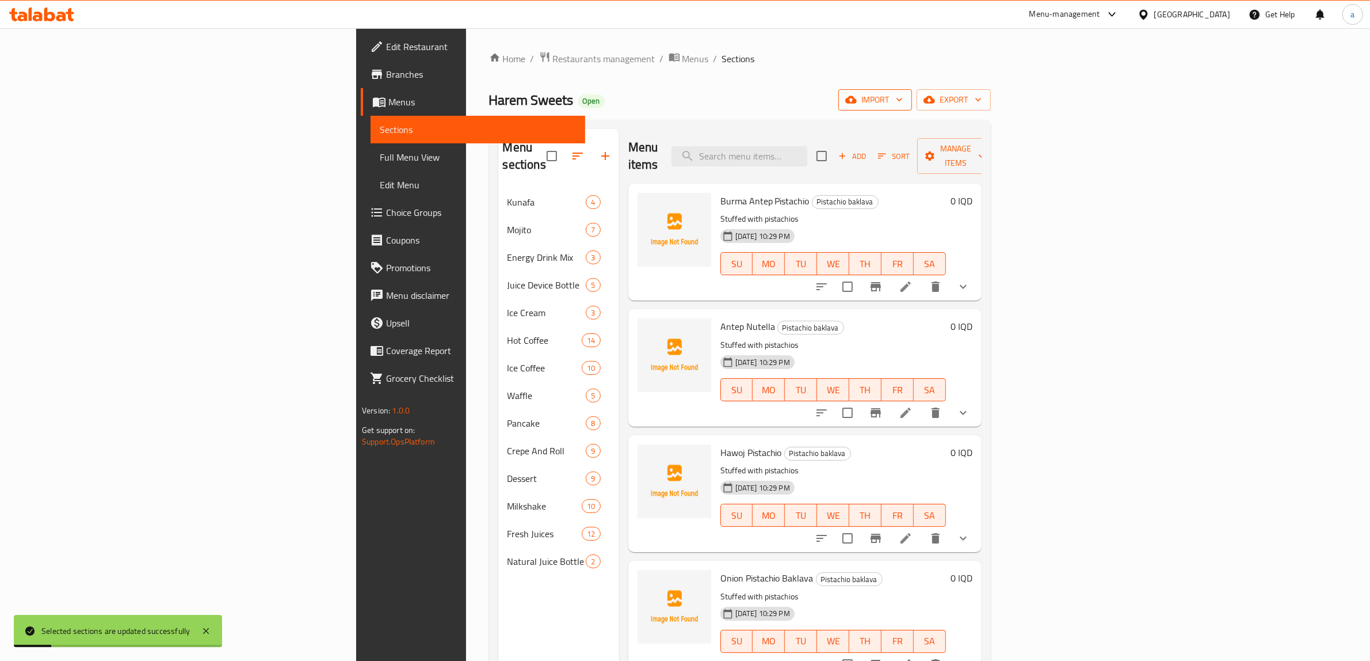
click at [857, 102] on icon "button" at bounding box center [851, 99] width 12 height 7
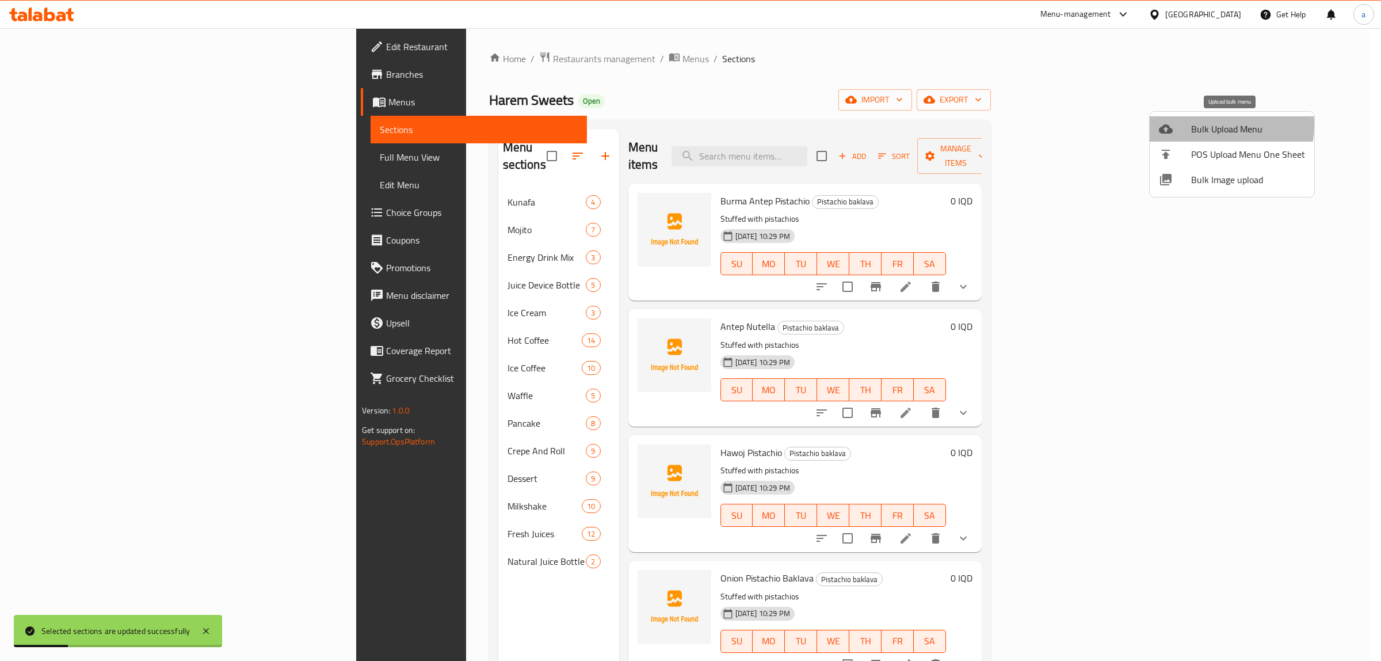
click at [1198, 125] on span "Bulk Upload Menu" at bounding box center [1248, 129] width 114 height 14
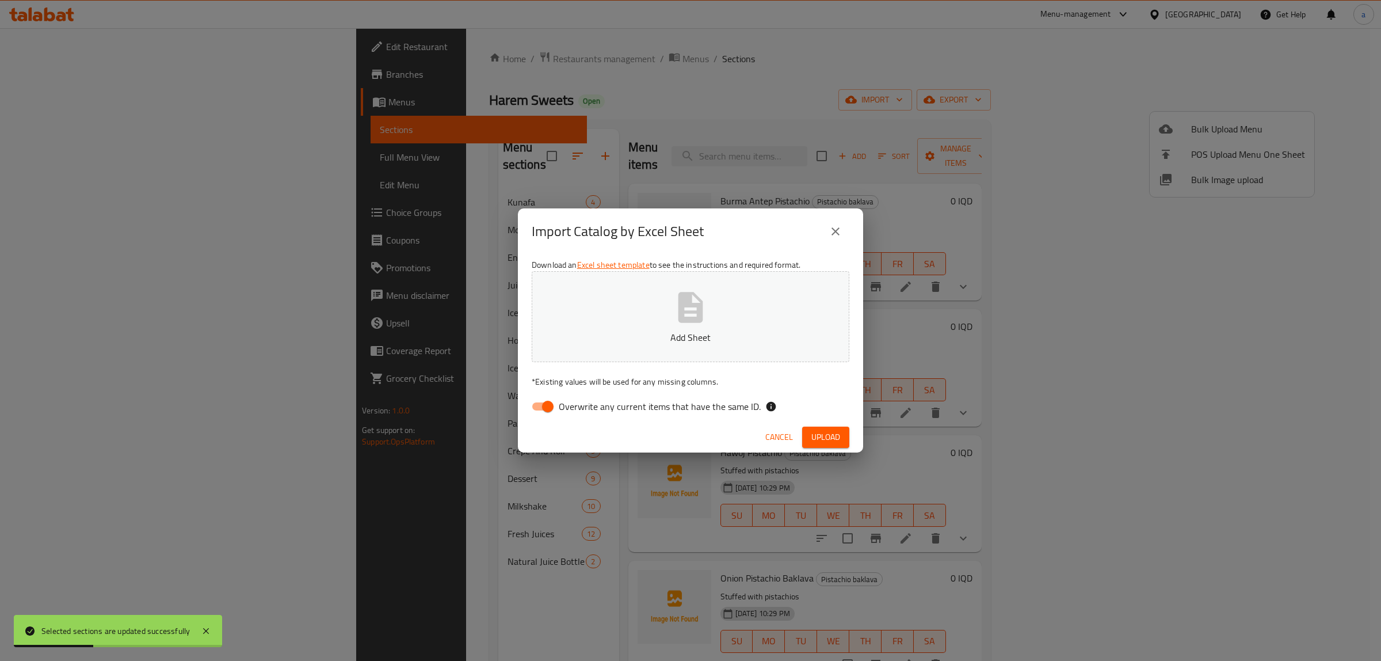
click at [541, 406] on input "Overwrite any current items that have the same ID." at bounding box center [548, 406] width 66 height 22
checkbox input "false"
click at [599, 327] on button "Add Sheet" at bounding box center [691, 316] width 318 height 91
click at [731, 321] on button "Add Sheet" at bounding box center [691, 316] width 318 height 91
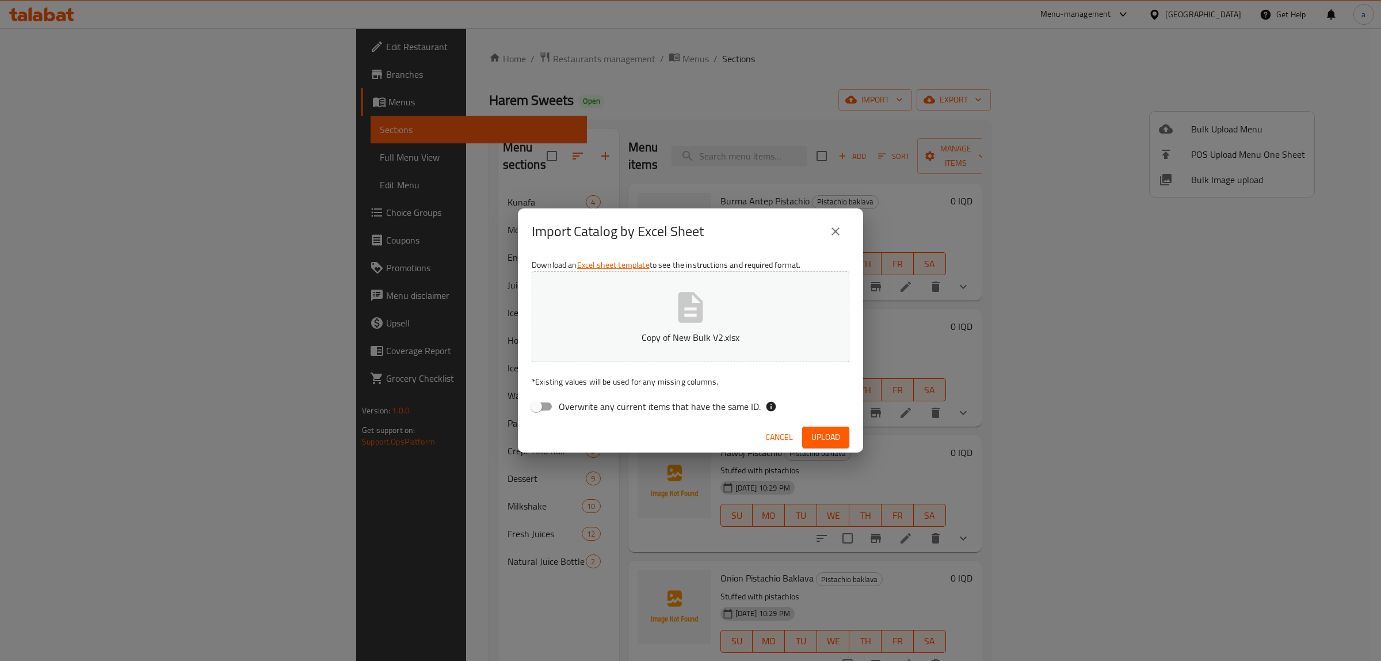
click at [678, 320] on icon "button" at bounding box center [690, 307] width 37 height 37
click at [815, 430] on span "Upload" at bounding box center [825, 437] width 29 height 14
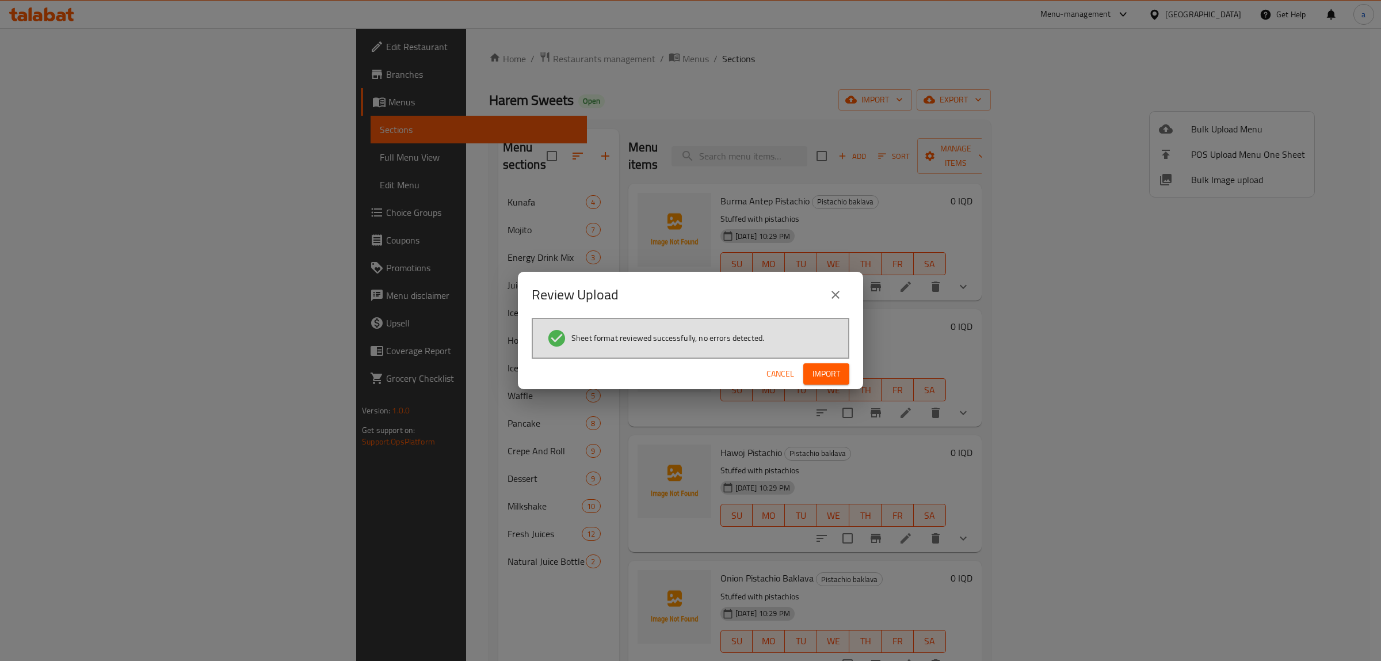
click at [832, 370] on span "Import" at bounding box center [826, 374] width 28 height 14
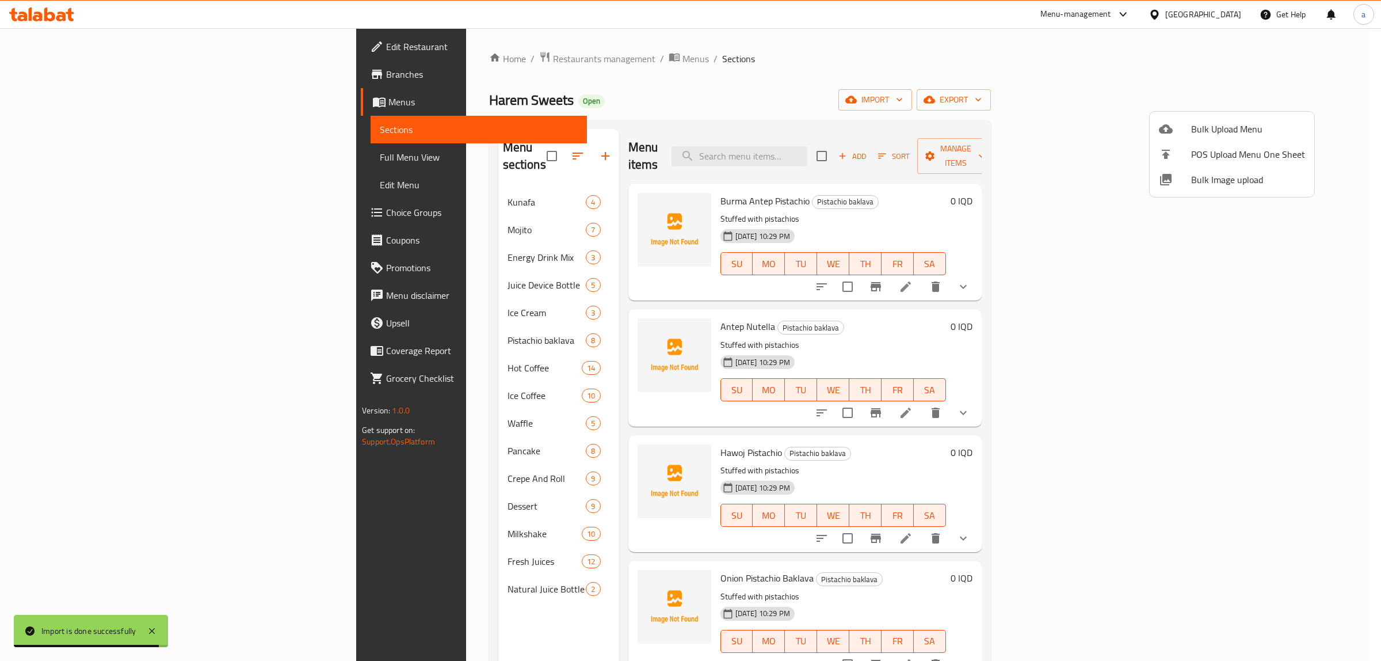
click at [65, 159] on div at bounding box center [690, 330] width 1381 height 661
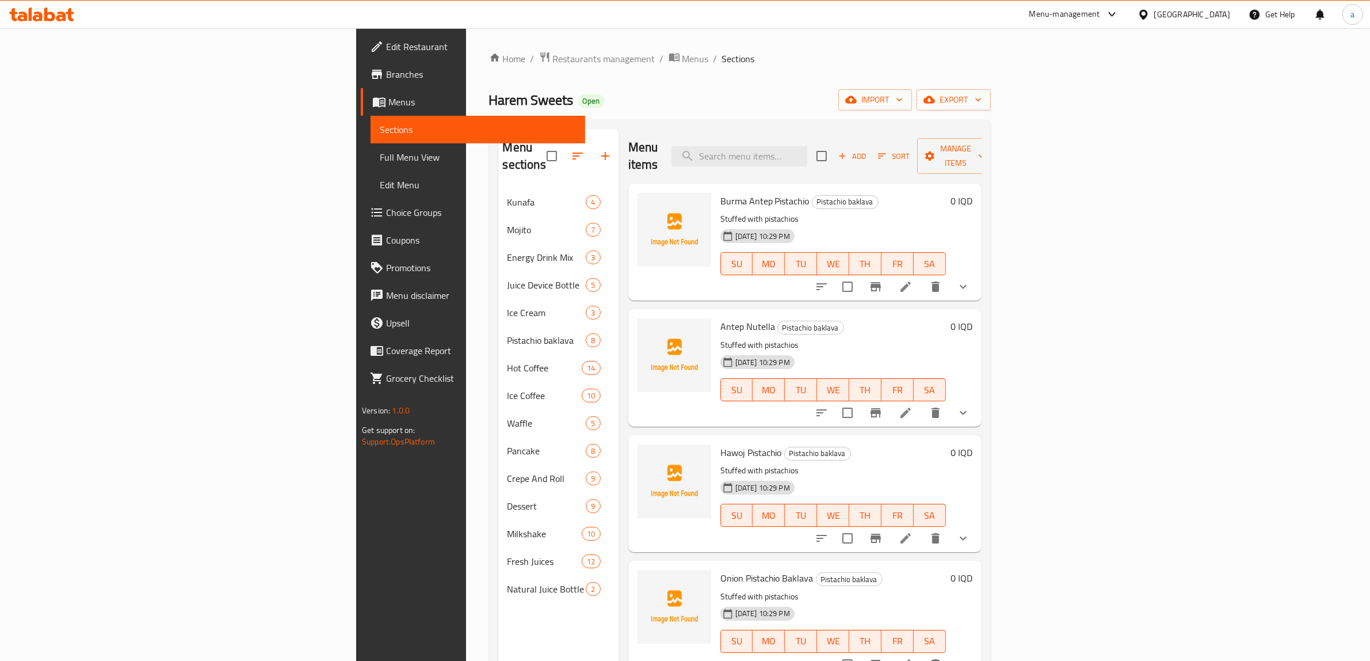
click at [380, 159] on span "Full Menu View" at bounding box center [478, 157] width 196 height 14
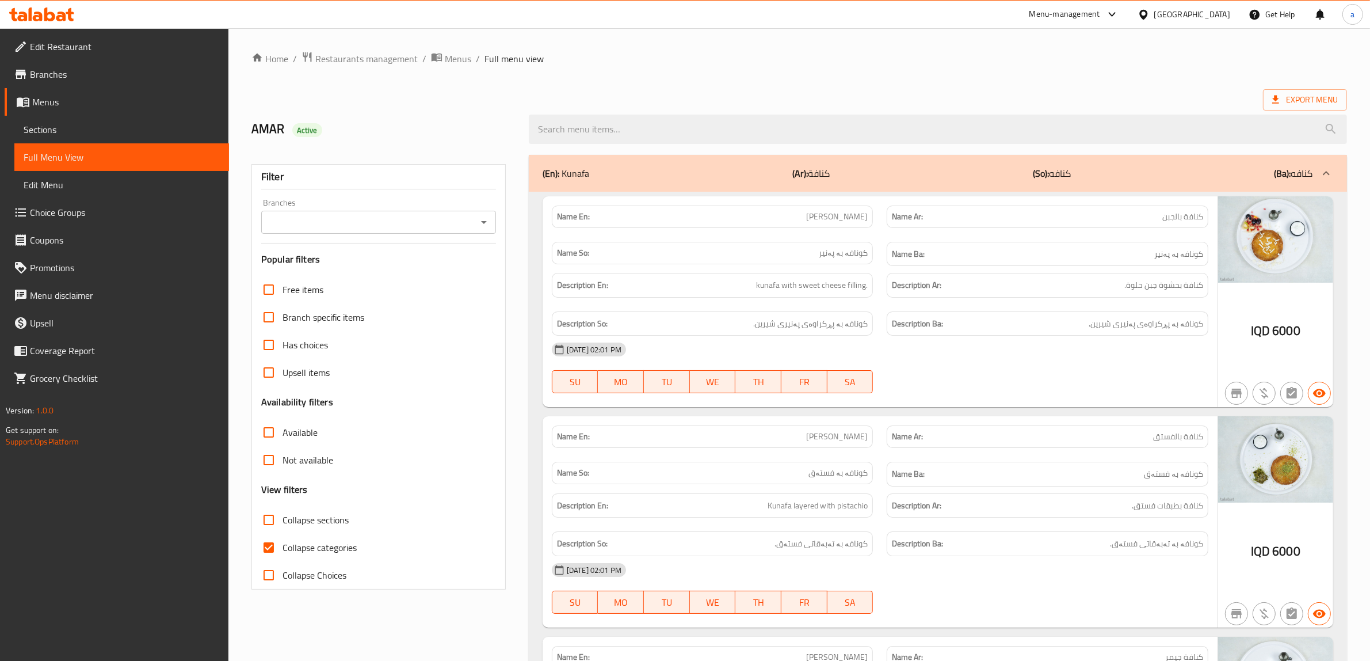
click at [274, 545] on input "Collapse categories" at bounding box center [269, 547] width 28 height 28
checkbox input "false"
click at [277, 520] on input "Collapse sections" at bounding box center [269, 520] width 28 height 28
checkbox input "true"
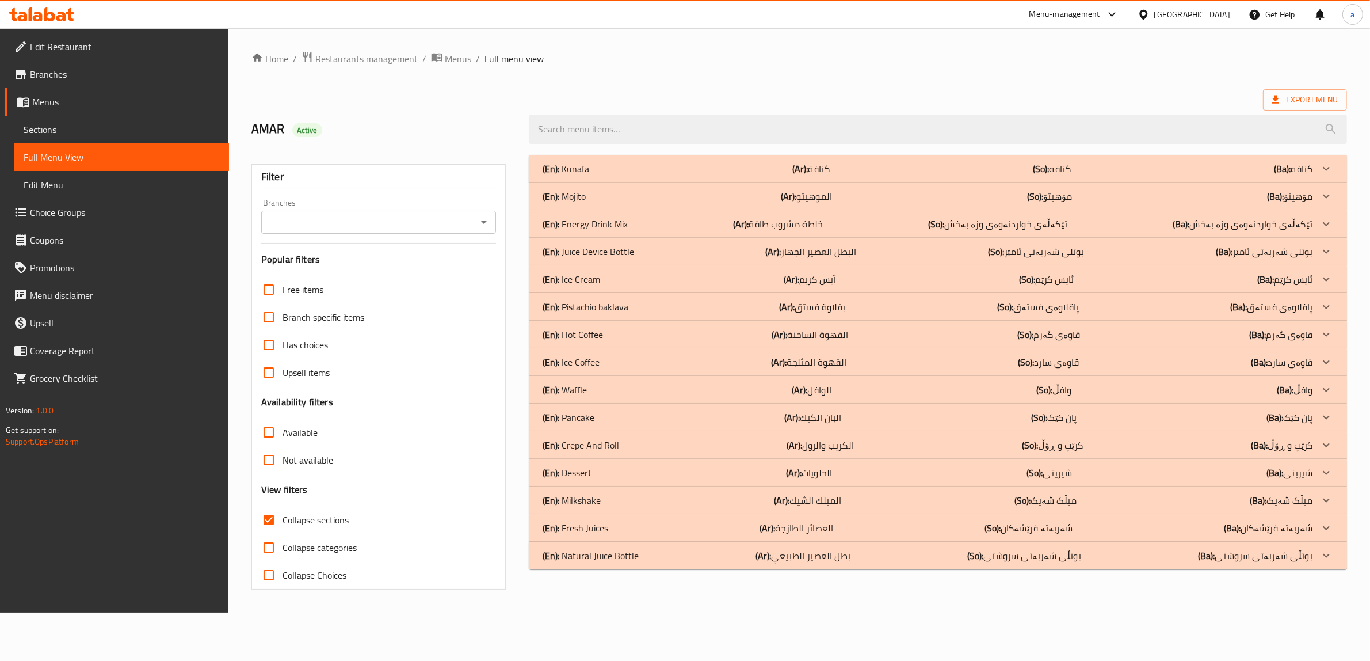
click at [486, 234] on div "Filter Branches Branches Popular filters Free items Branch specific items Has c…" at bounding box center [378, 376] width 254 height 425
click at [475, 226] on div "Branches" at bounding box center [378, 222] width 235 height 23
click at [482, 224] on icon "Open" at bounding box center [488, 222] width 14 height 14
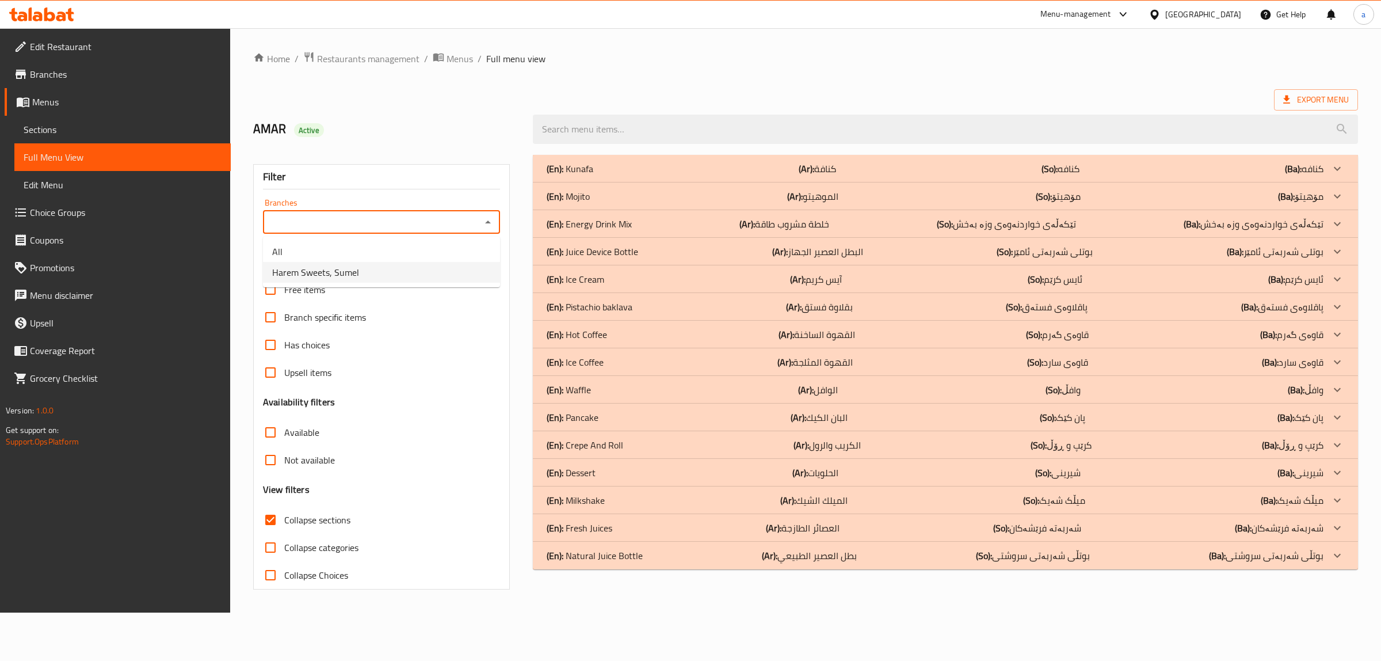
click at [455, 275] on li "Harem Sweets, Sumel" at bounding box center [381, 272] width 237 height 21
type input "Harem Sweets, Sumel"
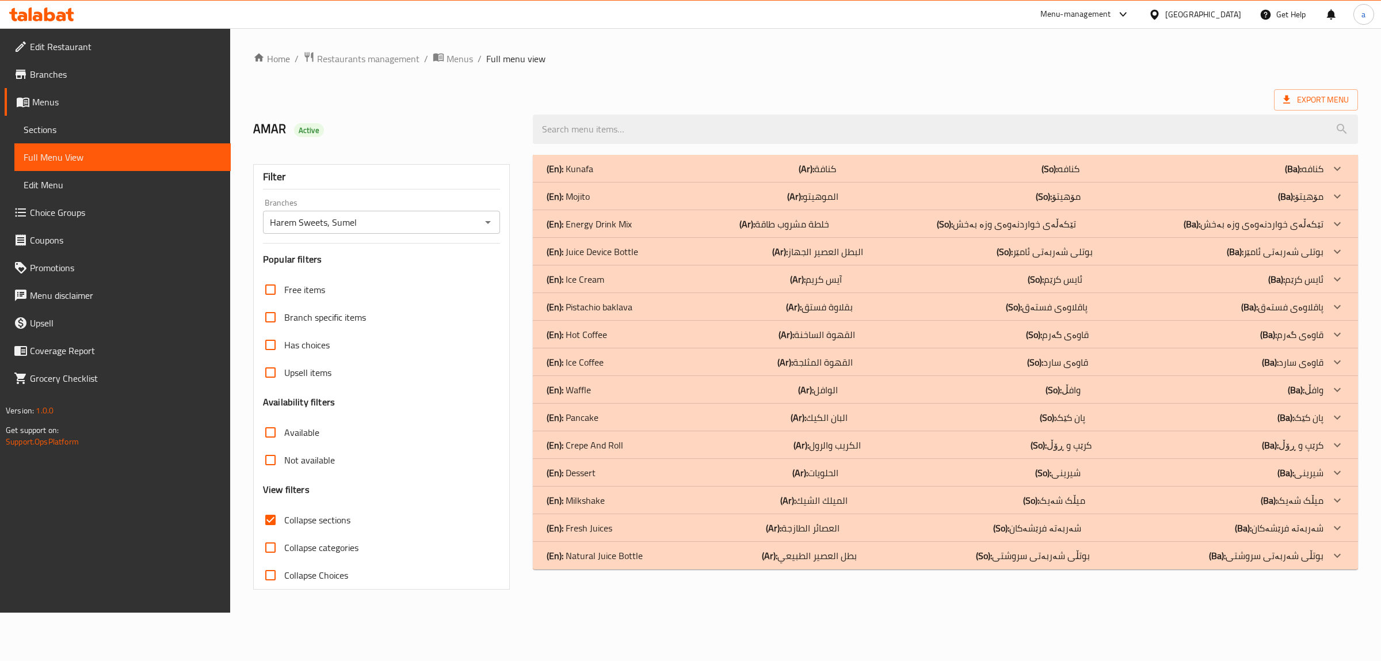
click at [608, 308] on p "(En): Pistachio baklava" at bounding box center [590, 307] width 86 height 14
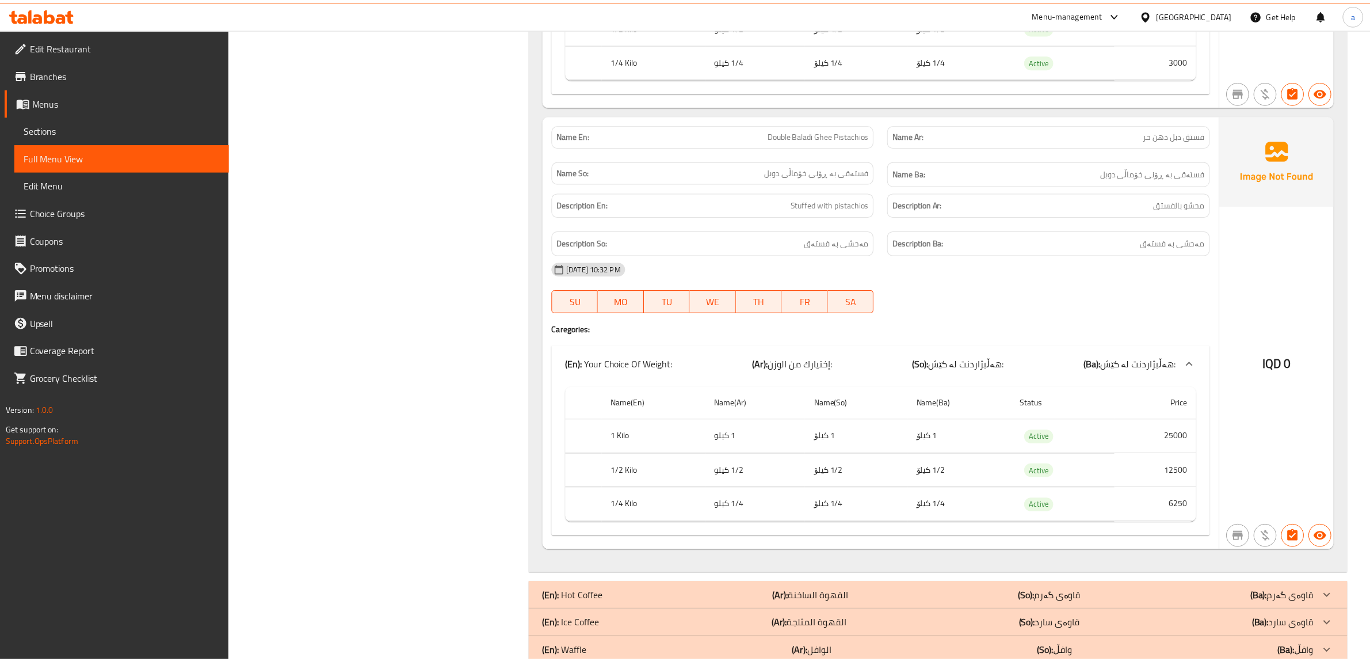
scroll to position [3481, 0]
